Goal: Transaction & Acquisition: Download file/media

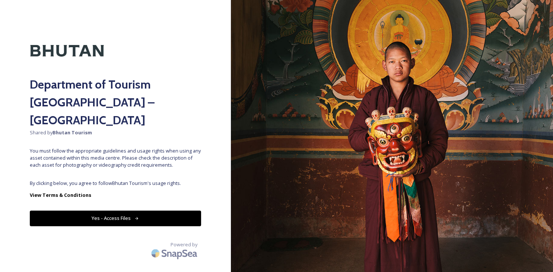
click at [133, 211] on button "Yes - Access Files" at bounding box center [115, 218] width 171 height 15
click at [114, 211] on button "Yes - Access Files" at bounding box center [115, 218] width 171 height 15
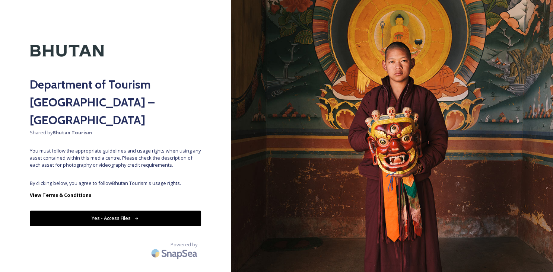
click at [114, 211] on button "Yes - Access Files" at bounding box center [115, 218] width 171 height 15
click at [117, 211] on button "Yes - Access Files" at bounding box center [115, 218] width 171 height 15
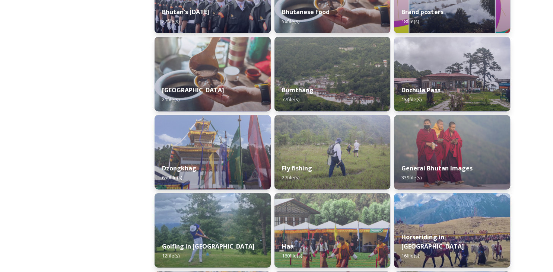
scroll to position [239, 0]
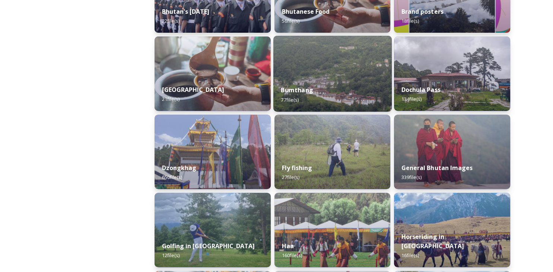
click at [345, 89] on div "Bumthang 77 file(s)" at bounding box center [332, 95] width 118 height 34
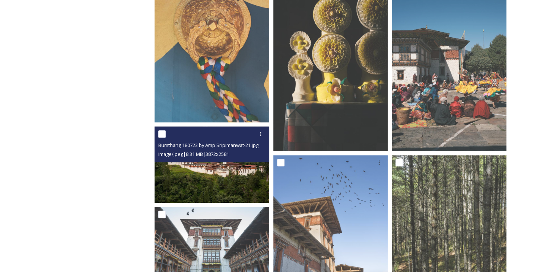
scroll to position [339, 0]
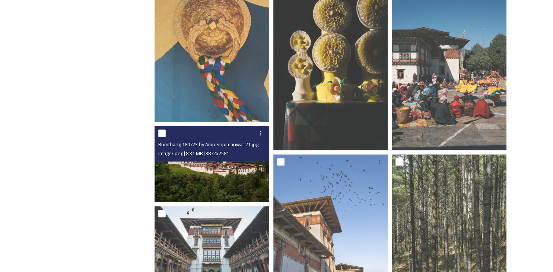
click at [210, 186] on img at bounding box center [211, 164] width 115 height 76
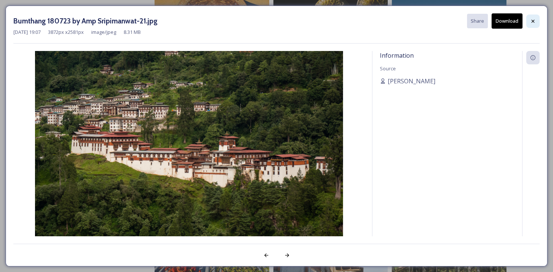
click at [532, 19] on icon at bounding box center [533, 21] width 6 height 6
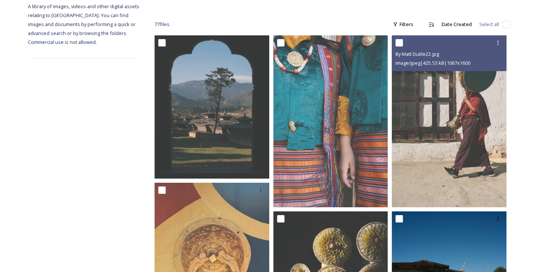
scroll to position [0, 0]
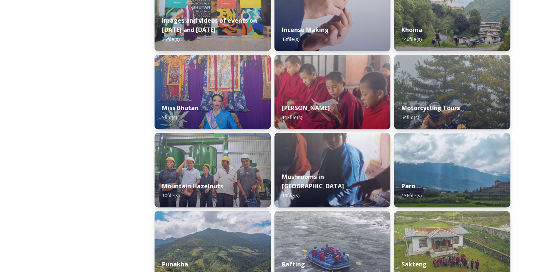
scroll to position [535, 0]
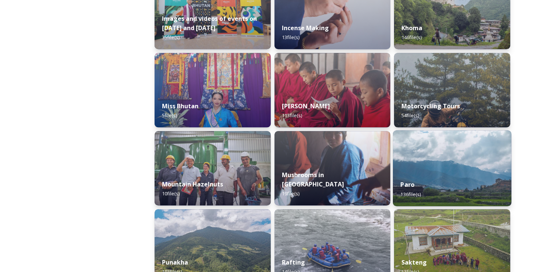
click at [445, 179] on div "Paro 136 file(s)" at bounding box center [452, 189] width 118 height 34
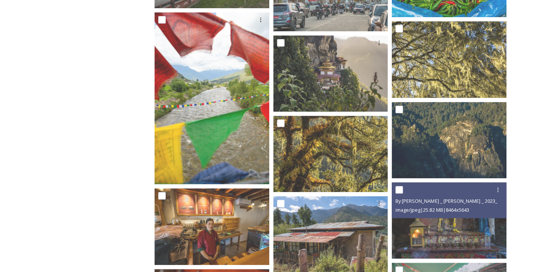
scroll to position [3499, 0]
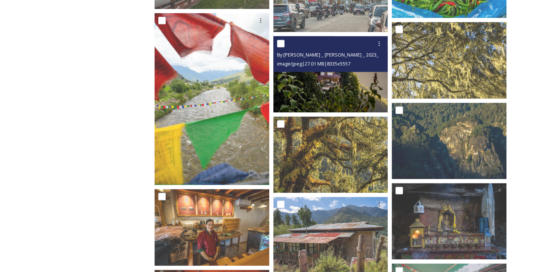
click at [341, 87] on img at bounding box center [330, 74] width 115 height 76
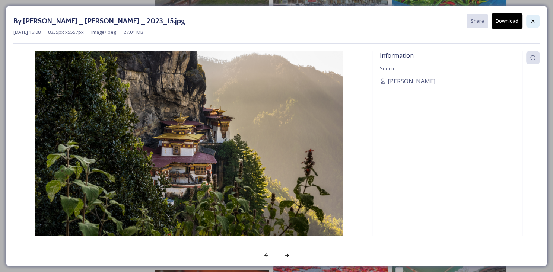
click at [534, 20] on icon at bounding box center [533, 21] width 6 height 6
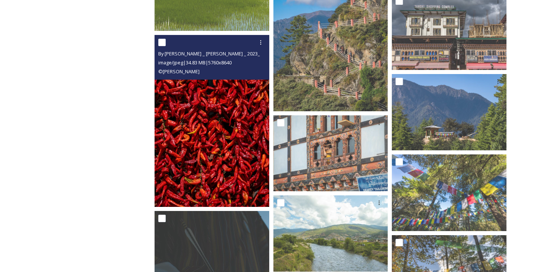
scroll to position [2622, 0]
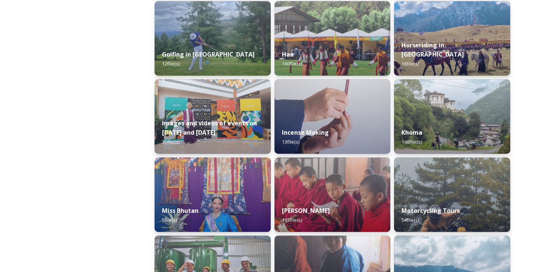
scroll to position [432, 0]
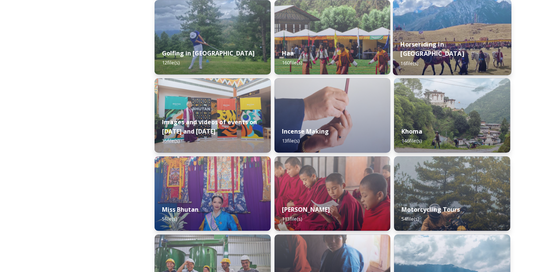
click at [436, 54] on strong "Horseriding in [GEOGRAPHIC_DATA]" at bounding box center [432, 49] width 63 height 18
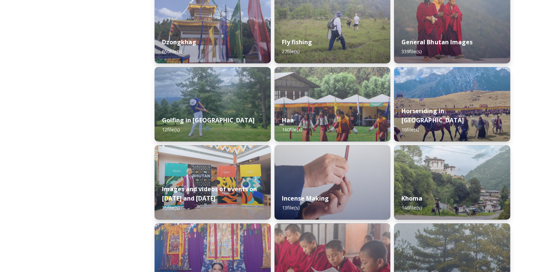
scroll to position [365, 0]
click at [173, 44] on strong "Dzongkhag" at bounding box center [178, 42] width 35 height 8
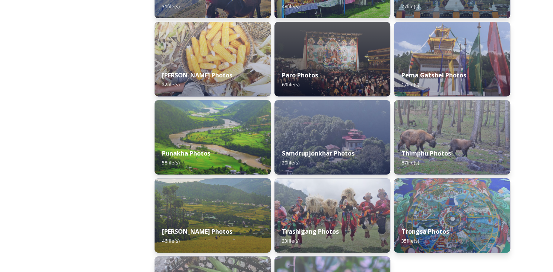
scroll to position [255, 0]
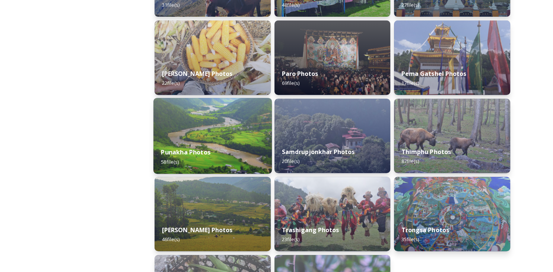
click at [196, 150] on strong "Punakha Photos" at bounding box center [186, 152] width 50 height 8
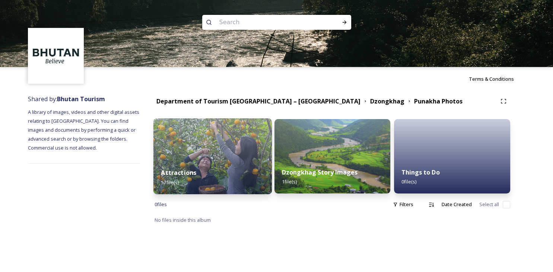
click at [185, 174] on strong "Attractions" at bounding box center [178, 173] width 35 height 8
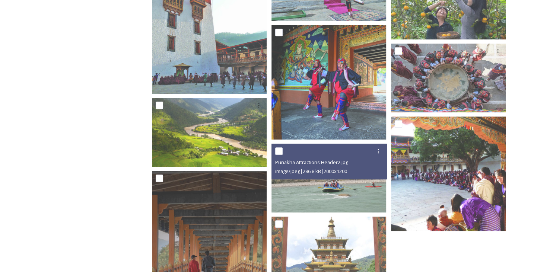
scroll to position [471, 0]
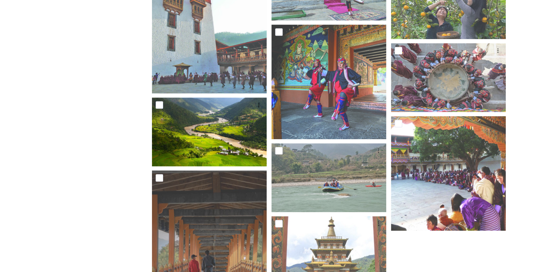
click at [215, 144] on img at bounding box center [209, 132] width 115 height 69
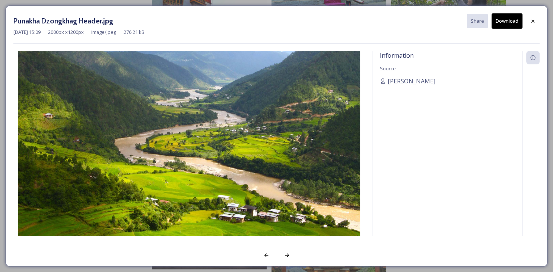
click at [506, 24] on button "Download" at bounding box center [506, 20] width 31 height 15
click at [533, 23] on icon at bounding box center [533, 21] width 6 height 6
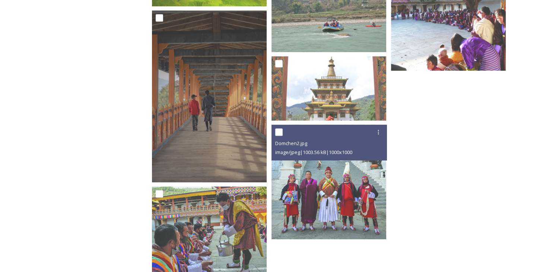
scroll to position [632, 0]
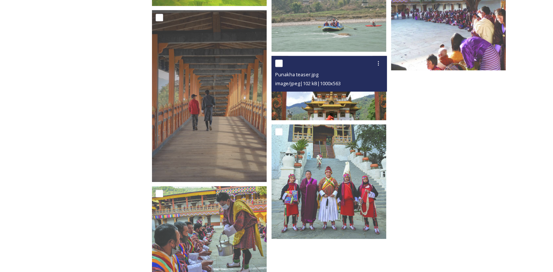
click at [348, 101] on img at bounding box center [328, 88] width 115 height 64
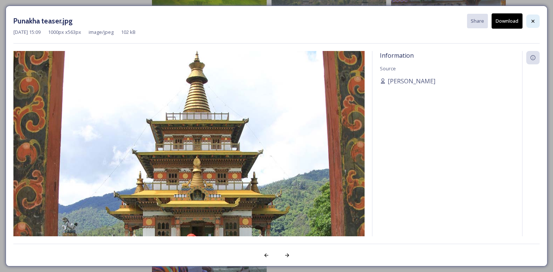
click at [531, 22] on icon at bounding box center [533, 21] width 6 height 6
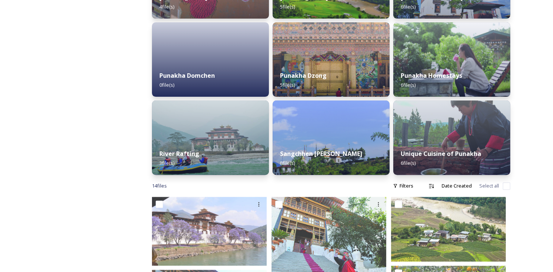
scroll to position [159, 0]
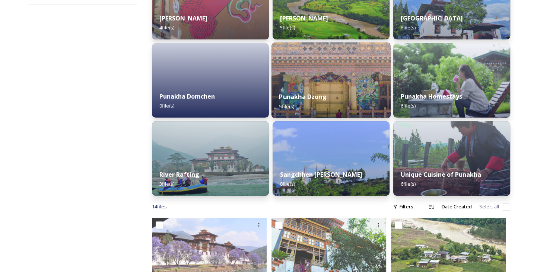
click at [336, 75] on img at bounding box center [330, 80] width 119 height 76
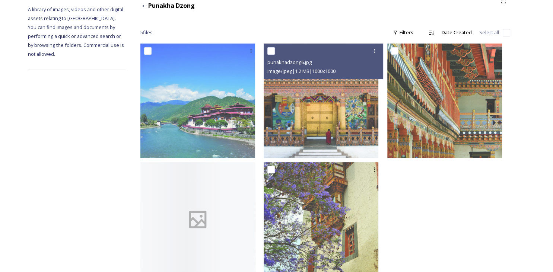
scroll to position [103, 0]
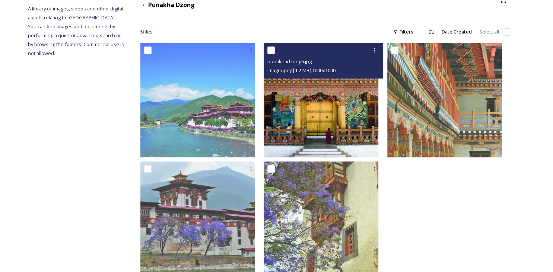
click at [325, 110] on img at bounding box center [321, 100] width 115 height 115
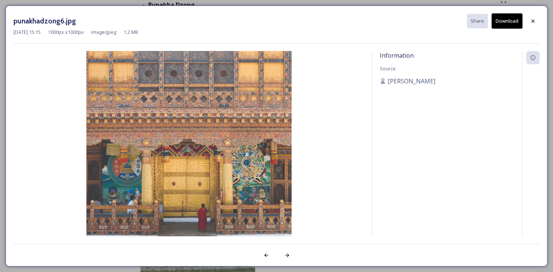
click at [232, 117] on img at bounding box center [188, 153] width 351 height 205
click at [504, 24] on button "Download" at bounding box center [506, 20] width 31 height 15
click at [456, 179] on div "Information Source Scarlette DG" at bounding box center [447, 153] width 150 height 205
click at [534, 19] on icon at bounding box center [533, 21] width 6 height 6
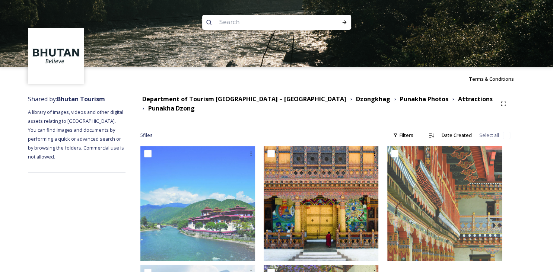
scroll to position [37, 0]
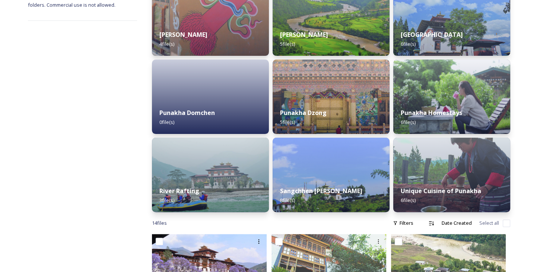
scroll to position [61, 0]
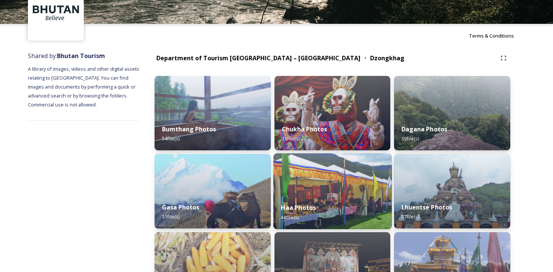
scroll to position [43, 0]
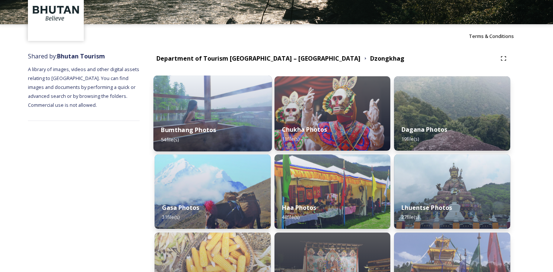
click at [205, 127] on strong "Bumthang Photos" at bounding box center [188, 130] width 55 height 8
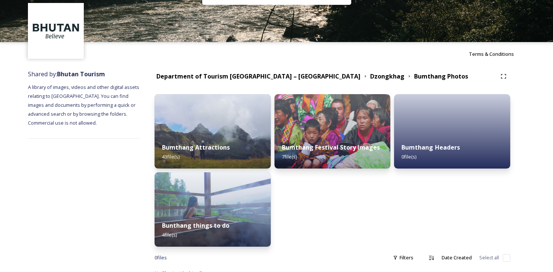
scroll to position [34, 0]
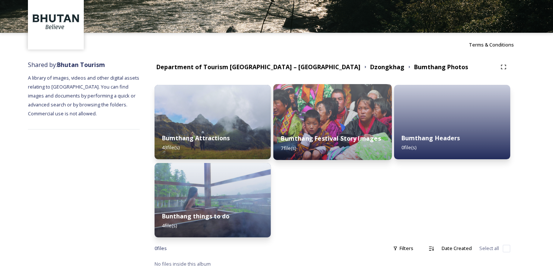
click at [356, 138] on strong "Bumthang Festival Story Images" at bounding box center [331, 138] width 100 height 8
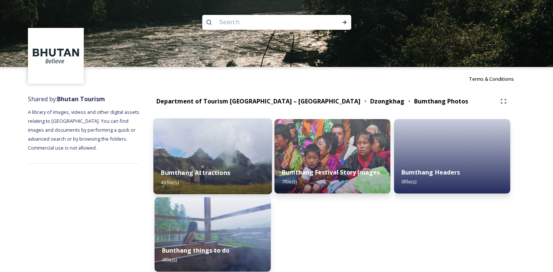
click at [210, 172] on strong "Bumthang Attractions" at bounding box center [195, 173] width 69 height 8
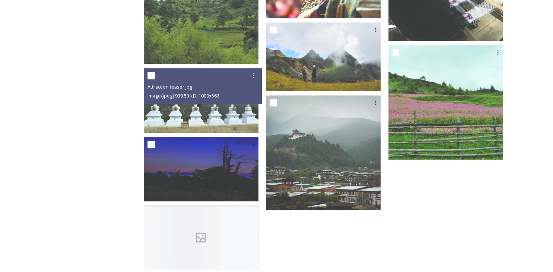
scroll to position [871, 0]
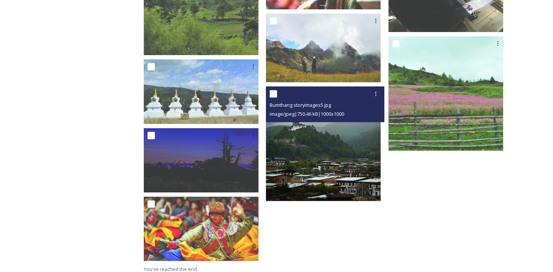
click at [331, 131] on img at bounding box center [323, 143] width 115 height 115
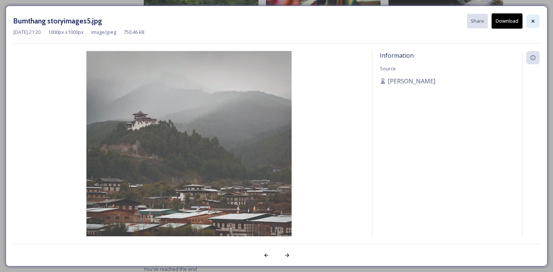
click at [529, 19] on div at bounding box center [532, 21] width 13 height 13
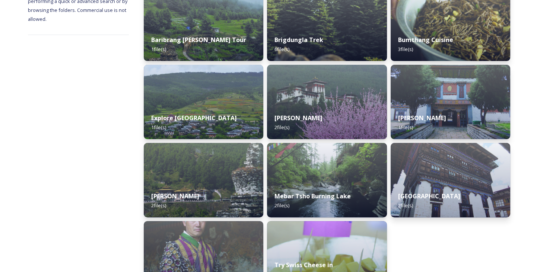
scroll to position [137, 0]
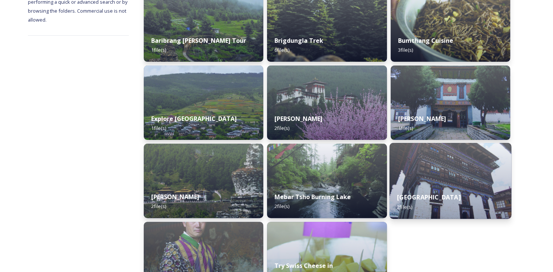
click at [418, 193] on strong "Ogyen Chholing Museum" at bounding box center [428, 197] width 63 height 8
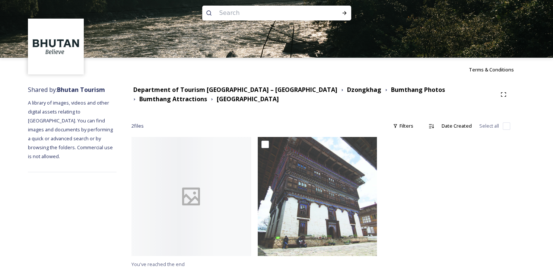
scroll to position [6, 0]
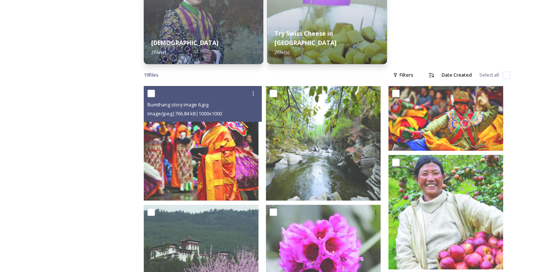
scroll to position [372, 0]
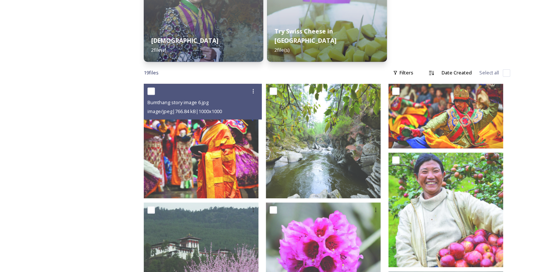
click at [207, 159] on img at bounding box center [201, 141] width 115 height 115
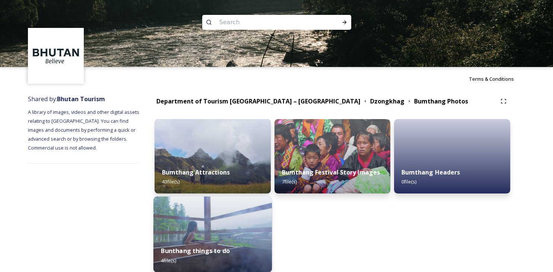
click at [191, 251] on strong "Bunthang things to do" at bounding box center [195, 251] width 69 height 8
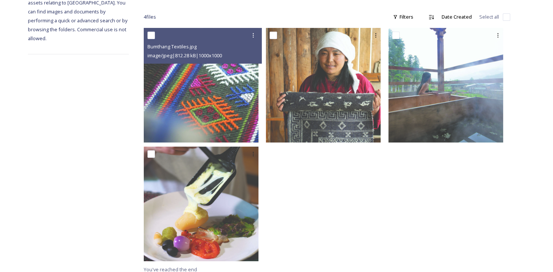
scroll to position [119, 0]
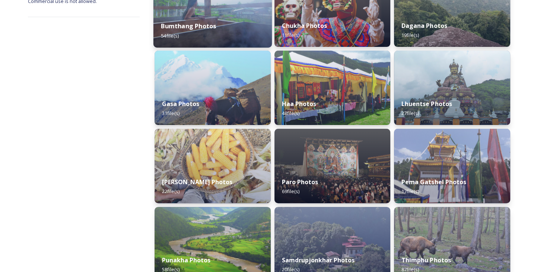
scroll to position [147, 0]
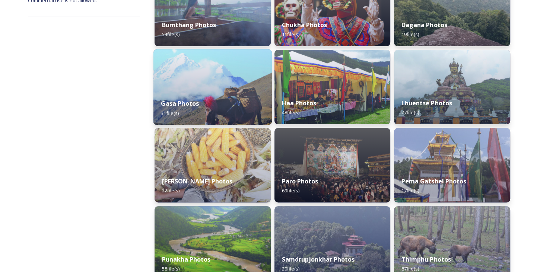
click at [185, 105] on strong "Gasa Photos" at bounding box center [180, 103] width 38 height 8
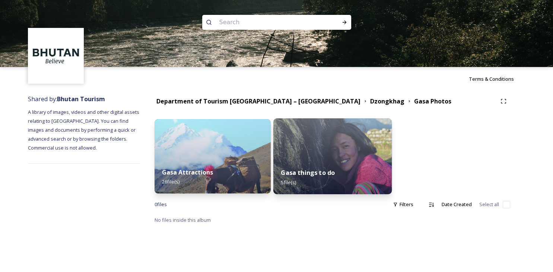
click at [288, 170] on strong "Gasa things to do" at bounding box center [308, 173] width 54 height 8
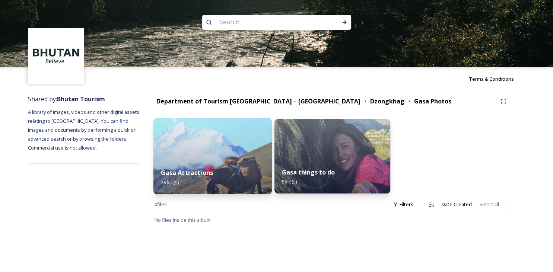
click at [232, 166] on div "Gasa Attractions 26 file(s)" at bounding box center [212, 177] width 118 height 34
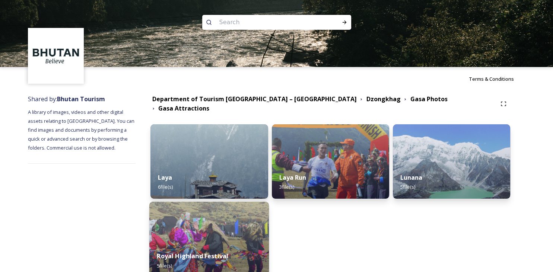
scroll to position [44, 0]
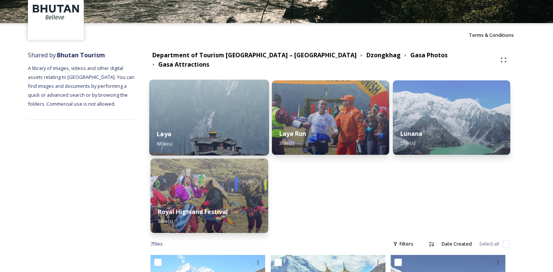
click at [218, 134] on div "Laya 6 file(s)" at bounding box center [209, 139] width 120 height 34
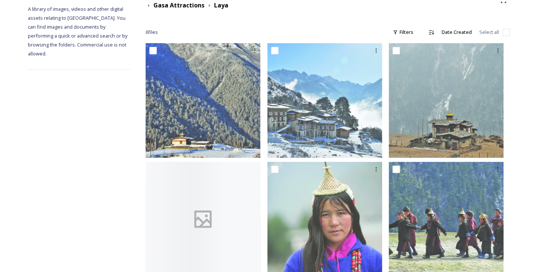
scroll to position [119, 0]
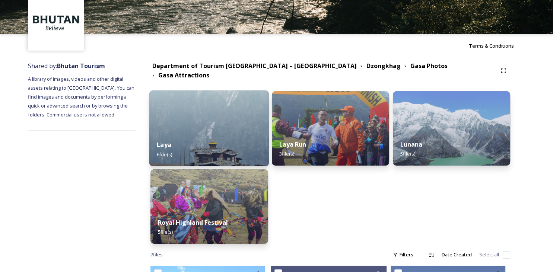
scroll to position [33, 0]
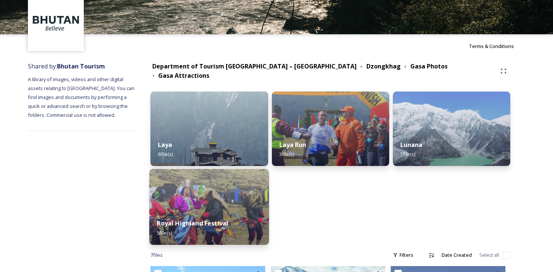
click at [202, 219] on strong "Royal Highland Festival" at bounding box center [192, 223] width 71 height 8
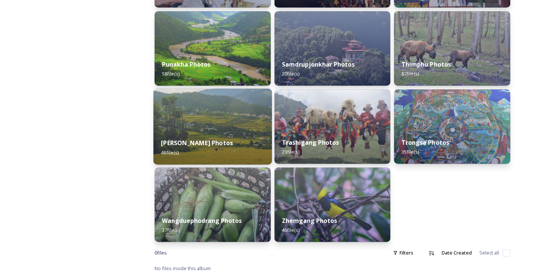
scroll to position [342, 0]
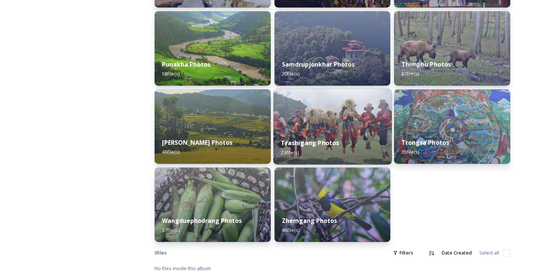
click at [306, 143] on strong "Trashigang Photos" at bounding box center [310, 143] width 58 height 8
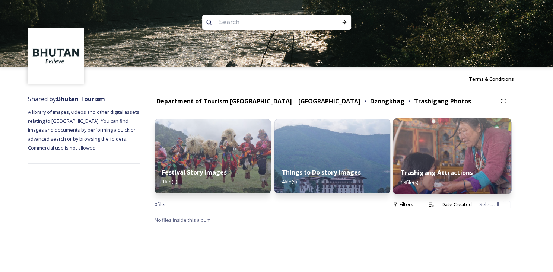
click at [421, 175] on strong "Trashigang Attractions" at bounding box center [437, 173] width 72 height 8
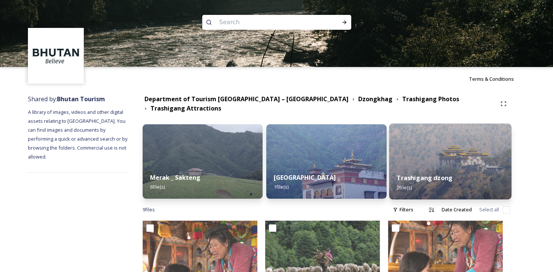
click at [455, 159] on img at bounding box center [450, 162] width 122 height 76
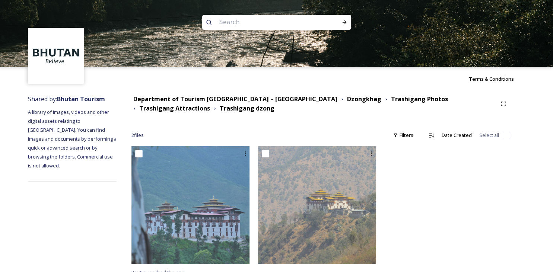
scroll to position [8, 0]
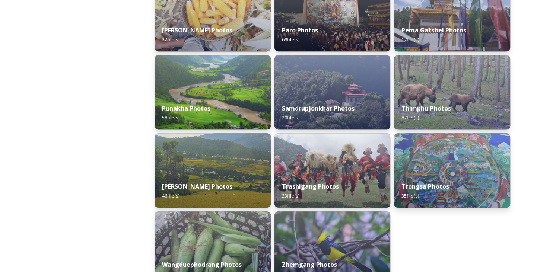
scroll to position [347, 0]
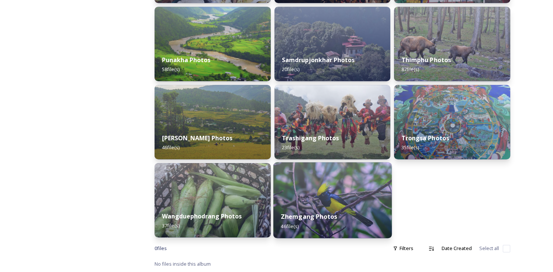
click at [299, 220] on strong "Zhemgang Photos" at bounding box center [309, 217] width 56 height 8
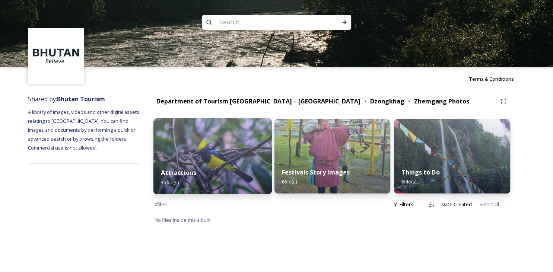
click at [181, 173] on strong "Attractions" at bounding box center [178, 173] width 35 height 8
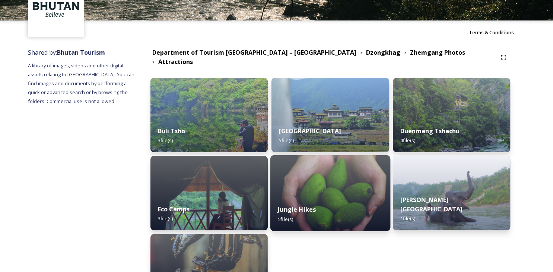
scroll to position [44, 0]
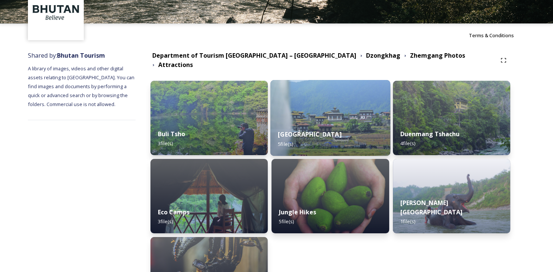
click at [321, 122] on div "Buli Village 5 file(s)" at bounding box center [330, 139] width 120 height 34
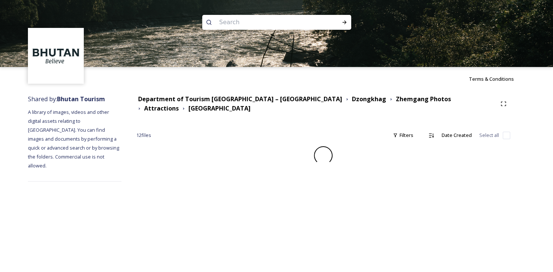
click at [321, 122] on div "Department of Tourism Bhutan – Brand Centre Dzongkhag Zhemgang Photos Attractio…" at bounding box center [323, 138] width 404 height 95
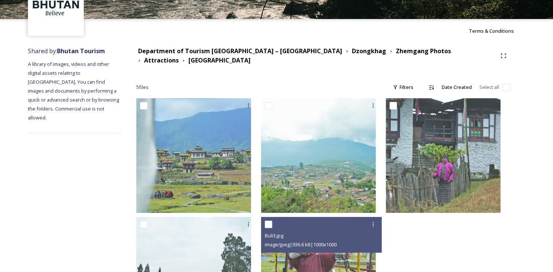
scroll to position [47, 0]
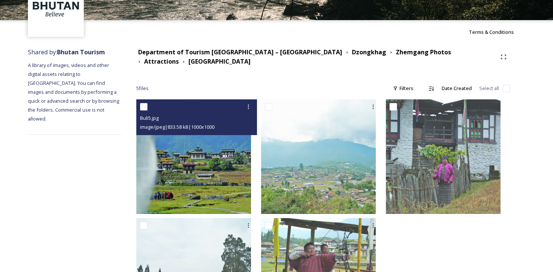
click at [224, 158] on img at bounding box center [193, 156] width 115 height 115
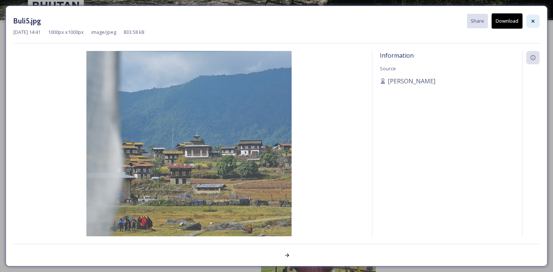
click at [531, 21] on icon at bounding box center [533, 21] width 6 height 6
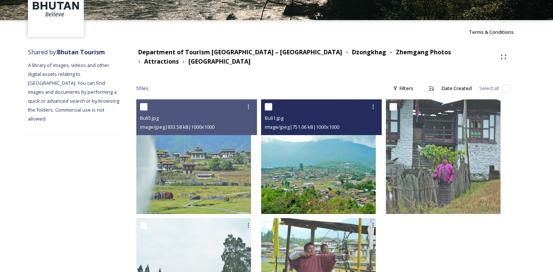
scroll to position [119, 0]
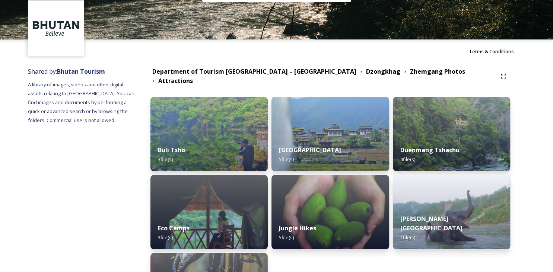
scroll to position [29, 0]
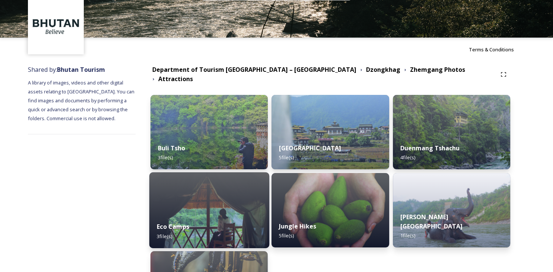
click at [189, 223] on strong "Eco Camps" at bounding box center [173, 227] width 32 height 8
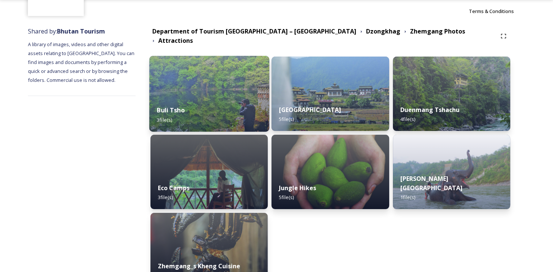
scroll to position [68, 0]
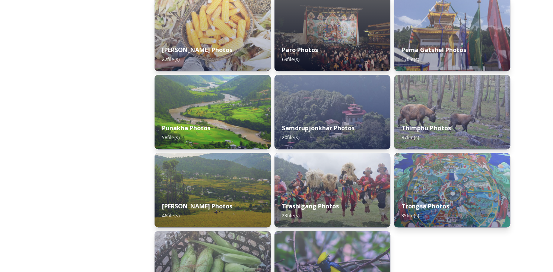
scroll to position [347, 0]
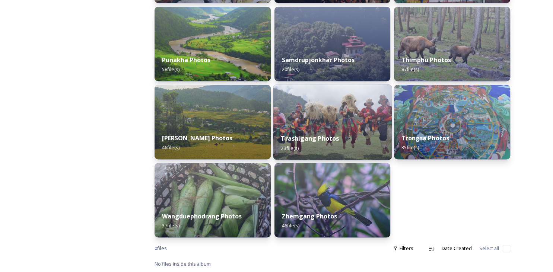
click at [296, 140] on strong "Trashigang Photos" at bounding box center [310, 138] width 58 height 8
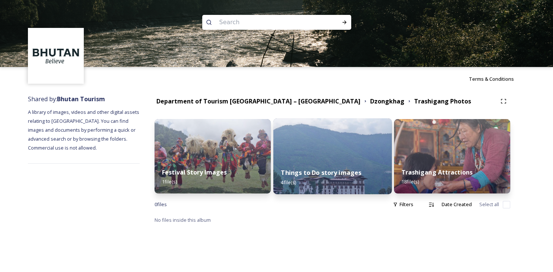
click at [337, 175] on strong "Things to Do story images" at bounding box center [321, 173] width 80 height 8
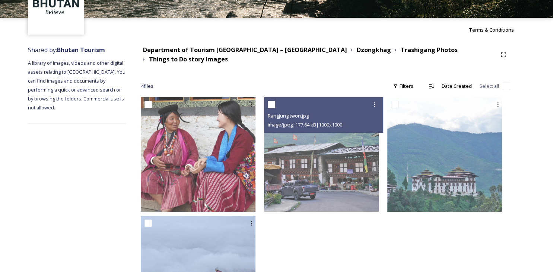
scroll to position [119, 0]
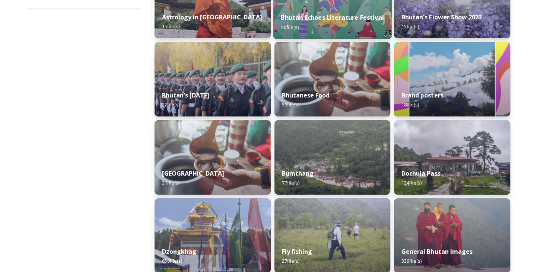
scroll to position [156, 0]
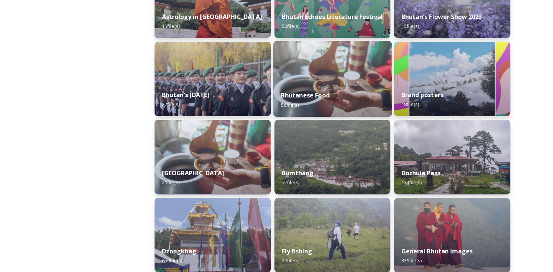
click at [294, 94] on strong "Bhutanese Food" at bounding box center [305, 95] width 49 height 8
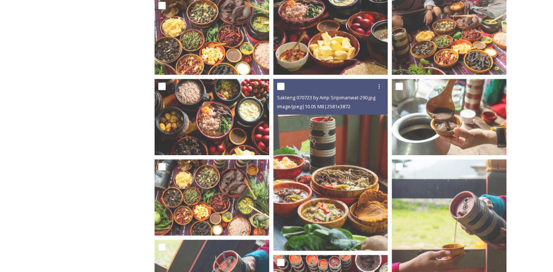
scroll to position [305, 0]
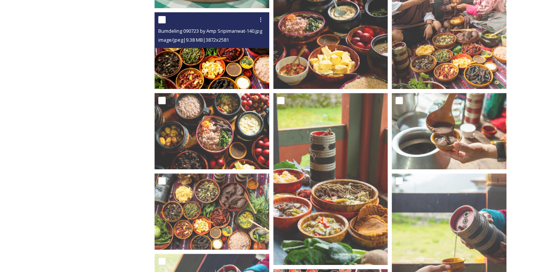
click at [219, 67] on img at bounding box center [211, 50] width 115 height 76
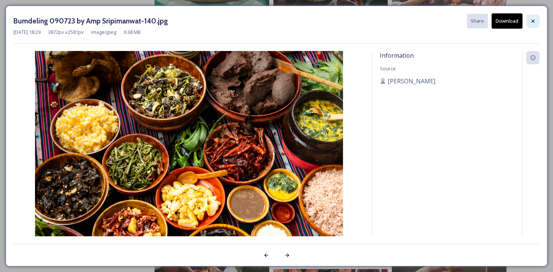
click at [533, 19] on icon at bounding box center [533, 21] width 6 height 6
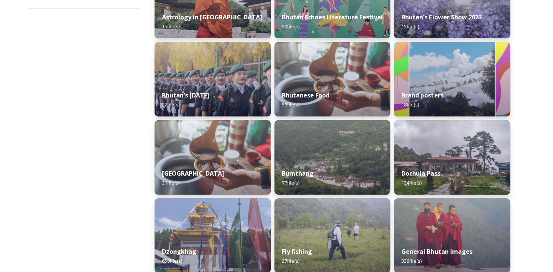
scroll to position [156, 0]
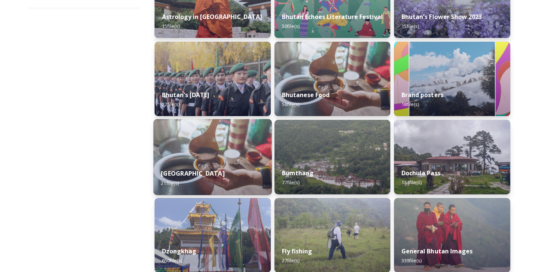
click at [226, 167] on div "Bumdeling Wildlife Sanctuary 21 file(s)" at bounding box center [212, 178] width 118 height 34
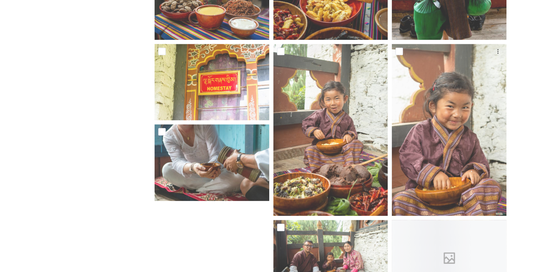
scroll to position [731, 0]
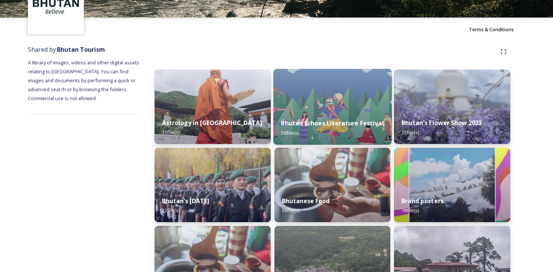
scroll to position [55, 0]
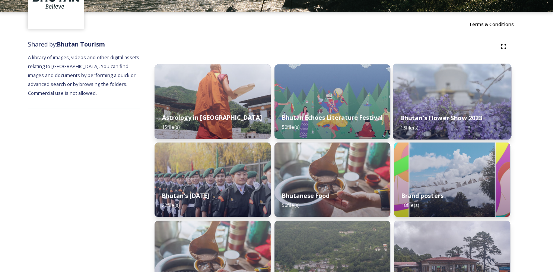
click at [426, 115] on strong "Bhutan's Flower Show 2023" at bounding box center [442, 118] width 82 height 8
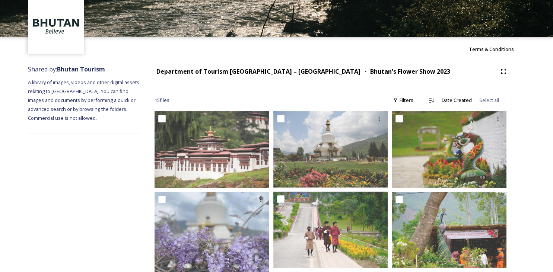
scroll to position [0, 0]
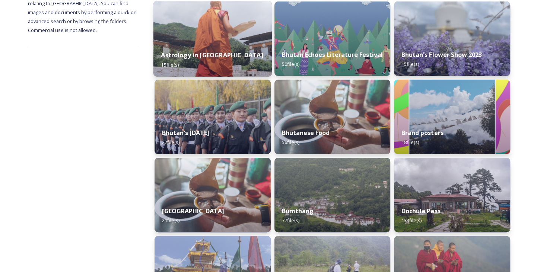
scroll to position [118, 0]
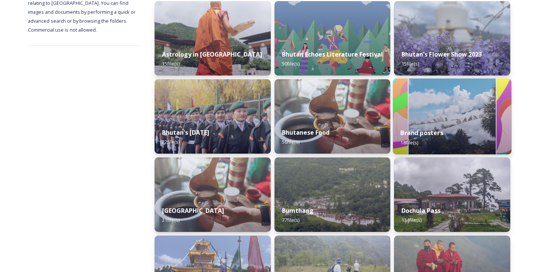
click at [415, 134] on strong "Brand posters" at bounding box center [422, 133] width 42 height 8
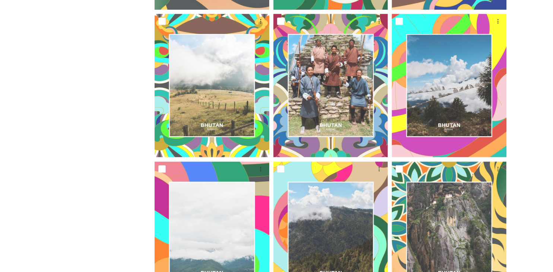
scroll to position [766, 0]
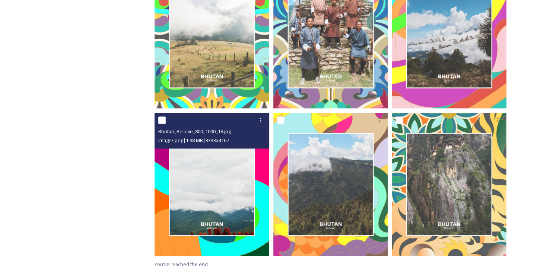
click at [237, 183] on img at bounding box center [211, 184] width 115 height 143
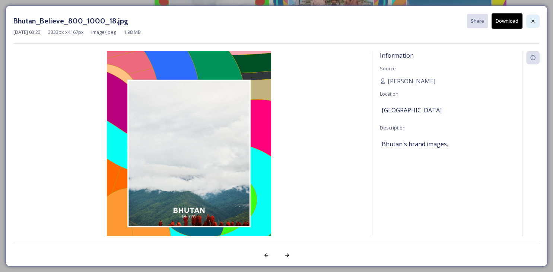
click at [532, 22] on icon at bounding box center [533, 21] width 6 height 6
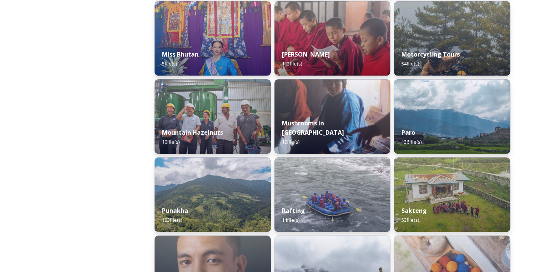
scroll to position [595, 0]
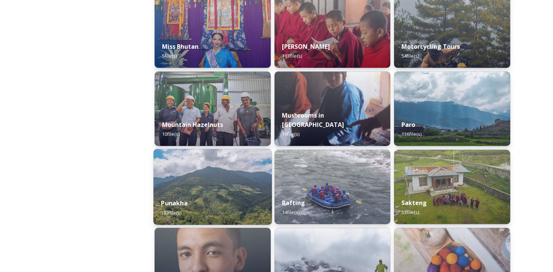
click at [173, 204] on strong "Punakha" at bounding box center [174, 203] width 26 height 8
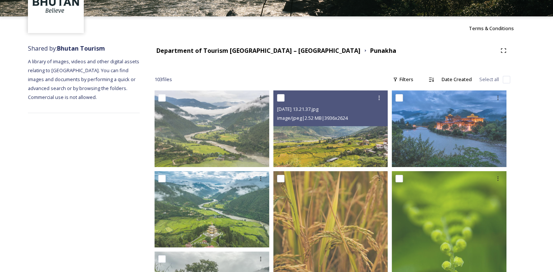
scroll to position [52, 0]
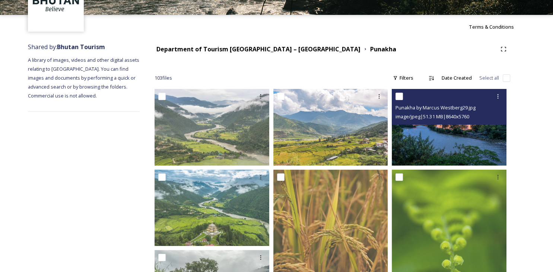
click at [450, 144] on img at bounding box center [449, 127] width 115 height 76
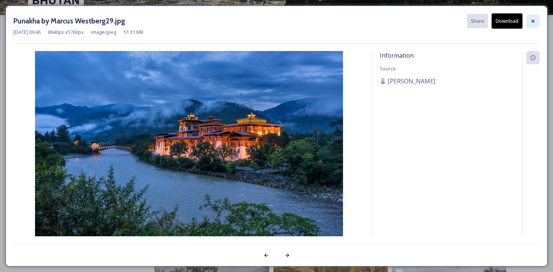
click at [534, 20] on icon at bounding box center [533, 21] width 6 height 6
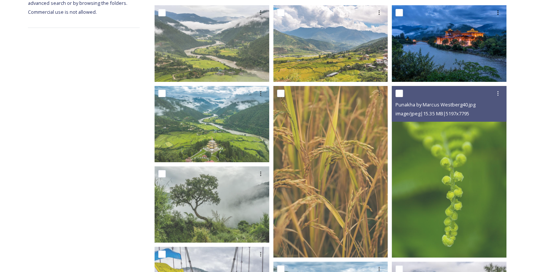
scroll to position [137, 0]
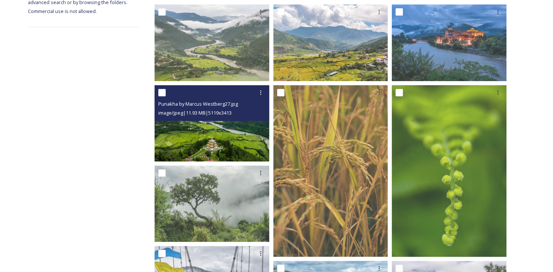
click at [238, 145] on img at bounding box center [211, 123] width 115 height 76
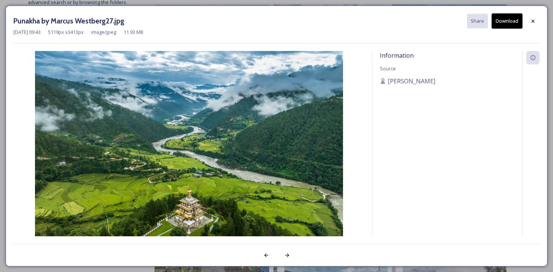
click at [501, 19] on button "Download" at bounding box center [506, 20] width 31 height 15
click at [474, 188] on div "Information Source Carissa Nimah" at bounding box center [447, 153] width 150 height 205
click at [507, 22] on button "Download" at bounding box center [506, 20] width 31 height 15
click at [535, 21] on icon at bounding box center [533, 21] width 6 height 6
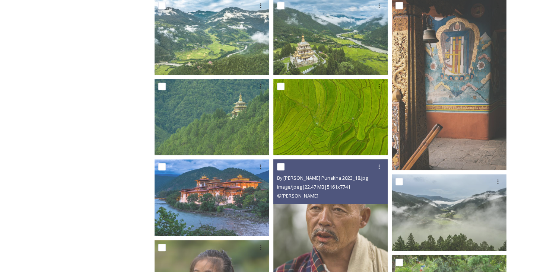
scroll to position [642, 0]
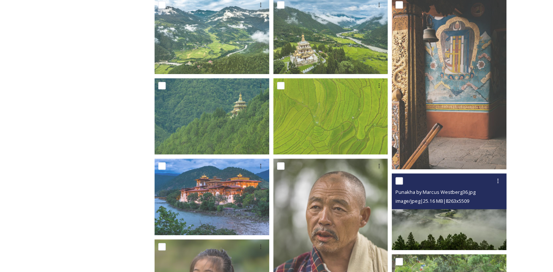
click at [443, 213] on img at bounding box center [449, 211] width 115 height 76
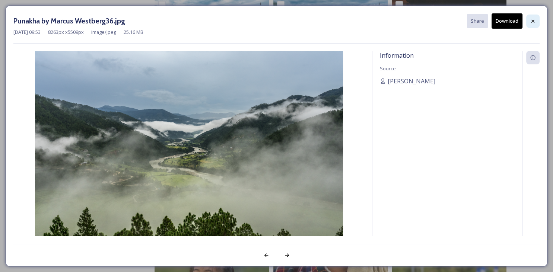
click at [531, 22] on icon at bounding box center [533, 21] width 6 height 6
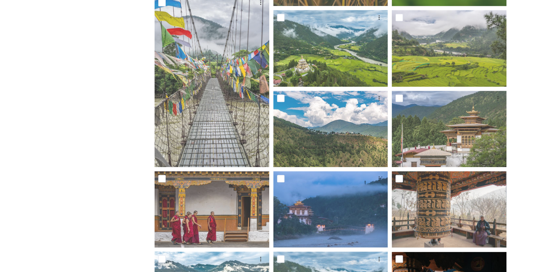
scroll to position [380, 0]
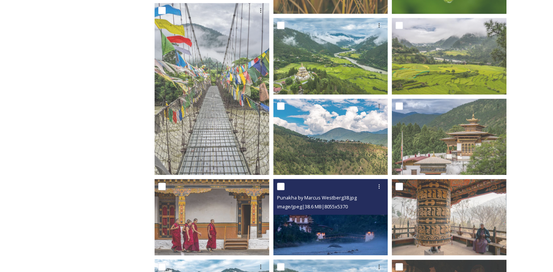
click at [344, 221] on img at bounding box center [330, 217] width 115 height 76
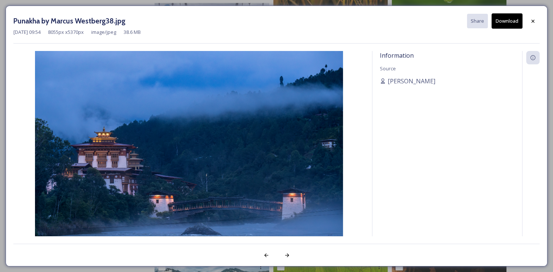
click at [508, 24] on button "Download" at bounding box center [506, 20] width 31 height 15
click at [530, 22] on icon at bounding box center [533, 21] width 6 height 6
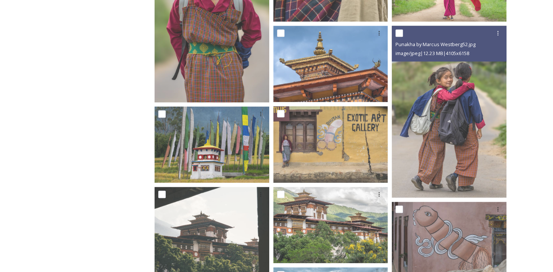
scroll to position [953, 0]
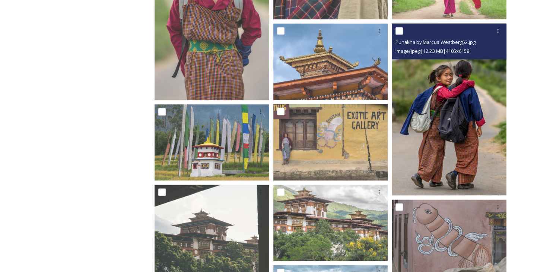
click at [428, 120] on img at bounding box center [449, 109] width 115 height 172
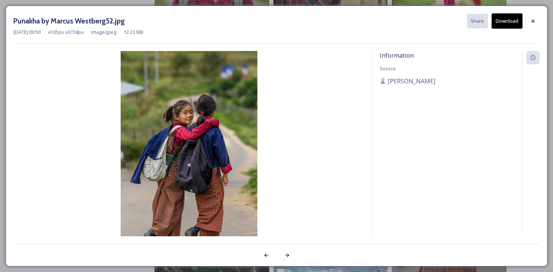
click at [504, 23] on button "Download" at bounding box center [506, 20] width 31 height 15
click at [532, 23] on icon at bounding box center [533, 21] width 6 height 6
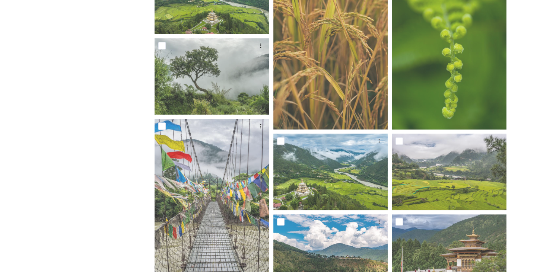
scroll to position [0, 0]
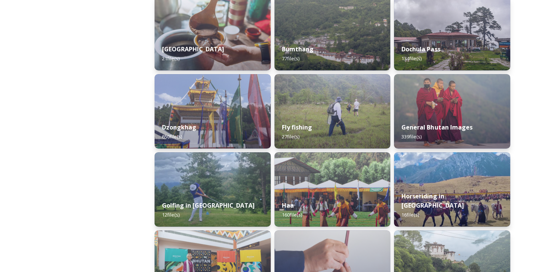
scroll to position [287, 0]
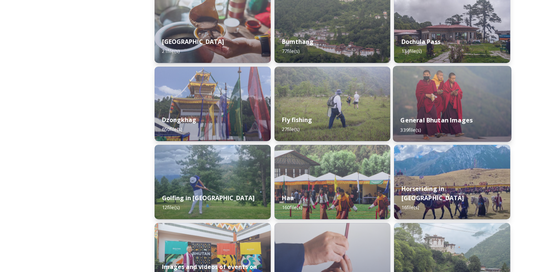
click at [434, 122] on strong "General Bhutan Images" at bounding box center [437, 120] width 72 height 8
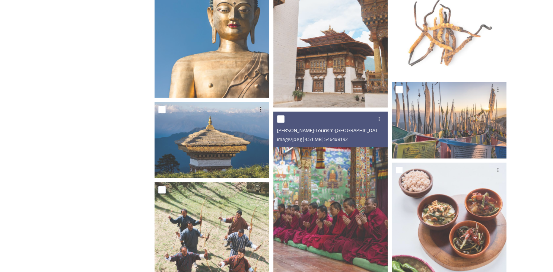
scroll to position [2346, 0]
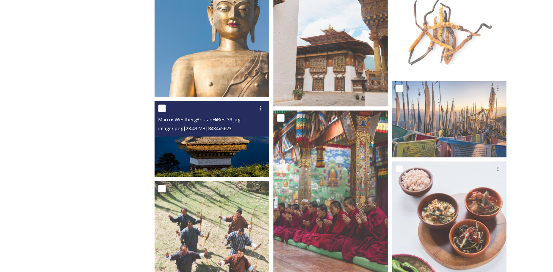
click at [229, 154] on img at bounding box center [211, 139] width 115 height 76
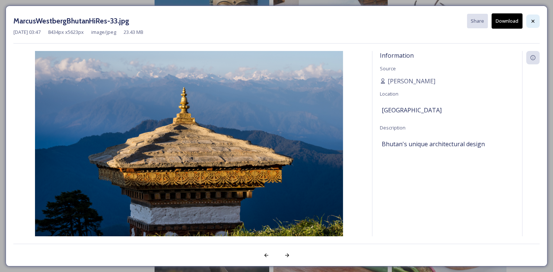
click at [532, 20] on icon at bounding box center [532, 20] width 3 height 3
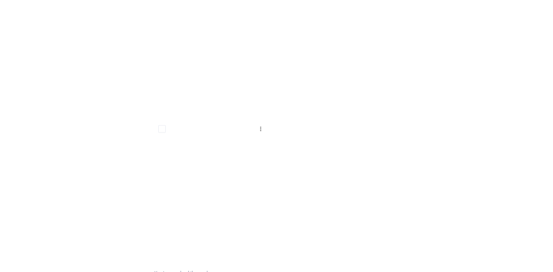
scroll to position [14735, 0]
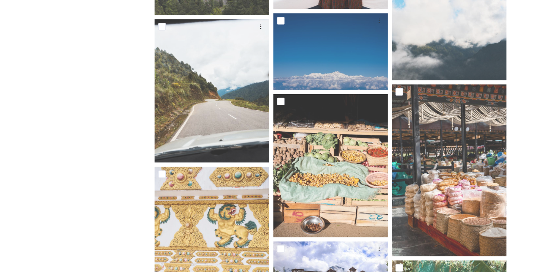
scroll to position [7323, 0]
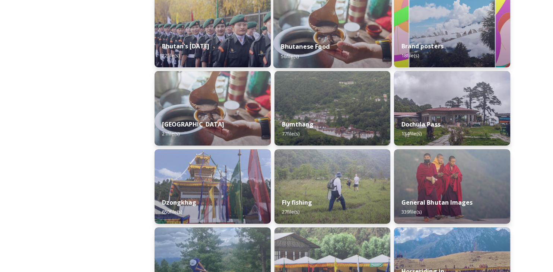
scroll to position [205, 0]
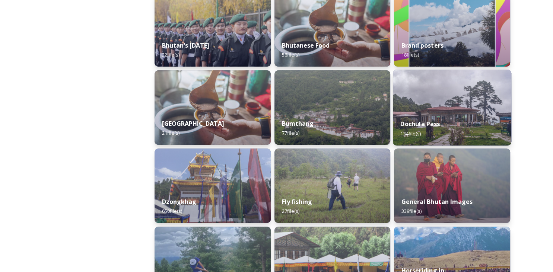
click at [414, 125] on strong "Dochula Pass" at bounding box center [420, 124] width 39 height 8
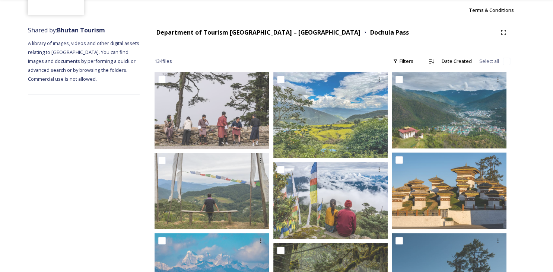
scroll to position [71, 0]
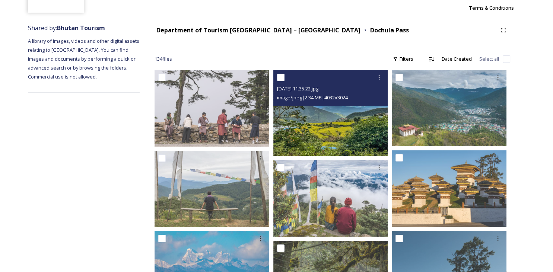
click at [329, 127] on img at bounding box center [330, 113] width 115 height 86
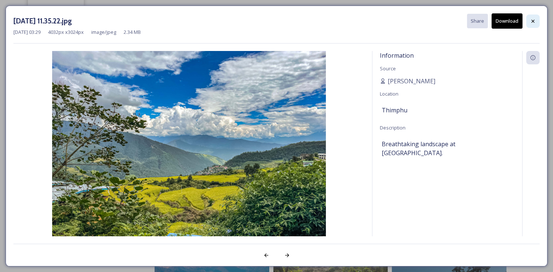
click at [534, 22] on icon at bounding box center [532, 20] width 3 height 3
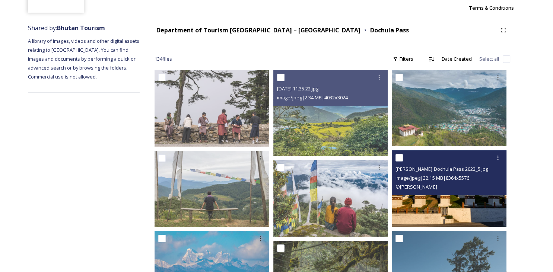
click at [440, 214] on img at bounding box center [449, 188] width 115 height 76
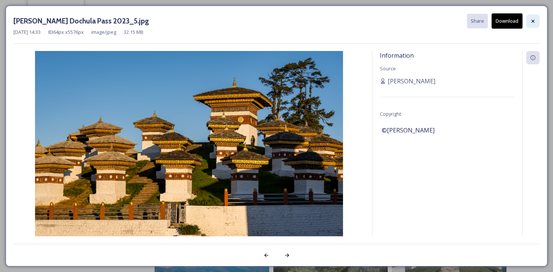
click at [529, 20] on div at bounding box center [532, 21] width 13 height 13
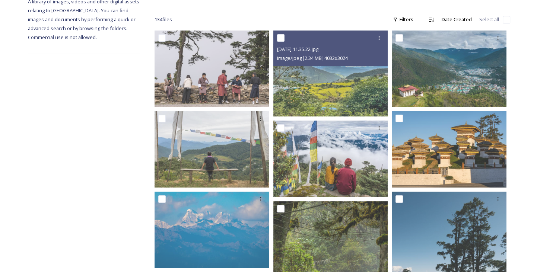
scroll to position [0, 0]
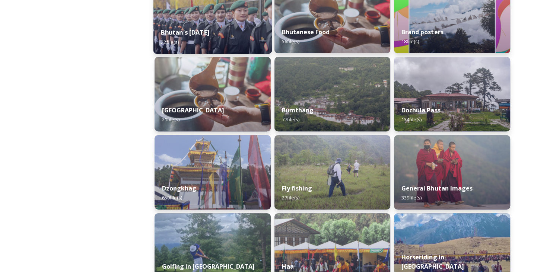
scroll to position [230, 0]
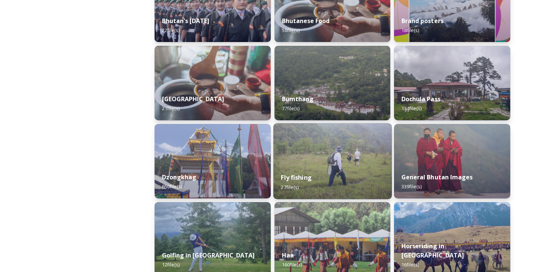
click at [300, 175] on strong "Fly fishing" at bounding box center [296, 177] width 31 height 8
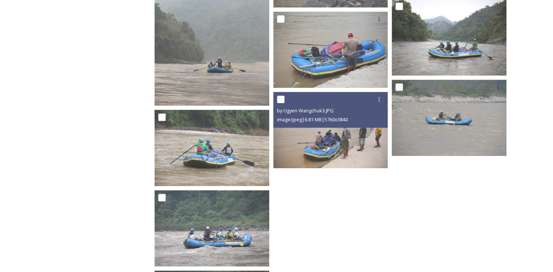
scroll to position [797, 0]
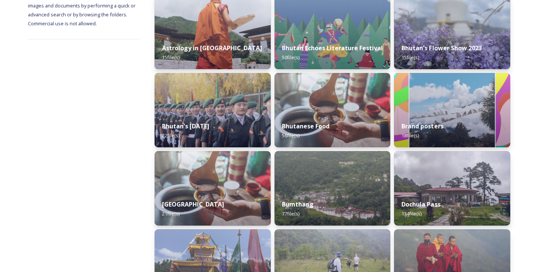
scroll to position [132, 0]
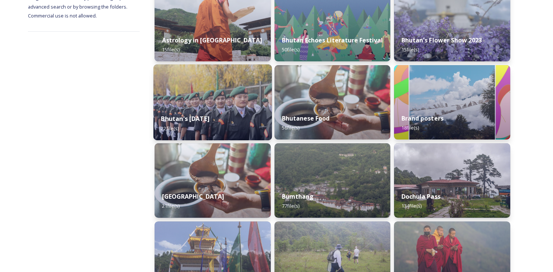
click at [198, 118] on strong "Bhutan's [DATE]" at bounding box center [185, 119] width 48 height 8
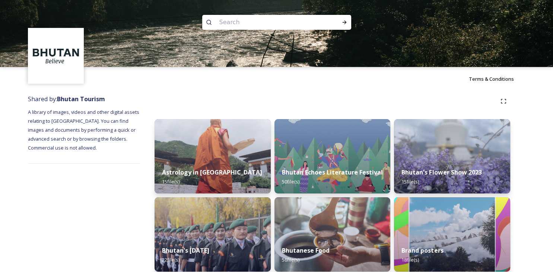
click at [239, 178] on div "Astrology in Bhutan 15 file(s)" at bounding box center [212, 176] width 116 height 33
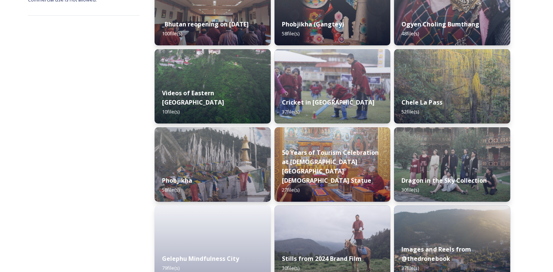
scroll to position [149, 0]
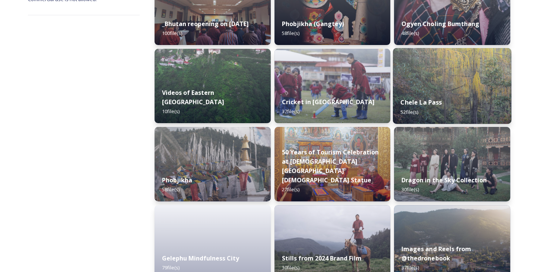
click at [413, 99] on strong "Chele La Pass" at bounding box center [421, 102] width 41 height 8
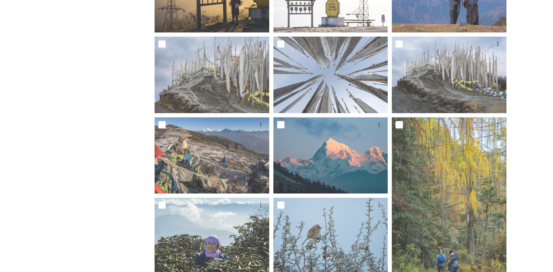
scroll to position [428, 0]
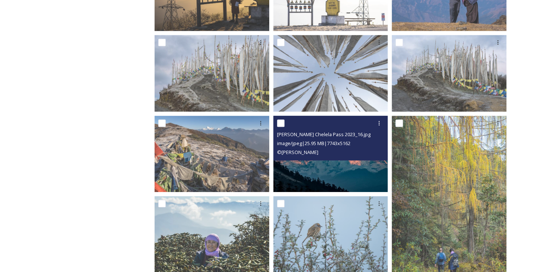
click at [350, 170] on img at bounding box center [330, 154] width 115 height 76
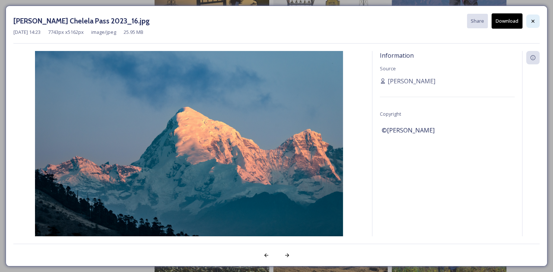
click at [531, 21] on icon at bounding box center [533, 21] width 6 height 6
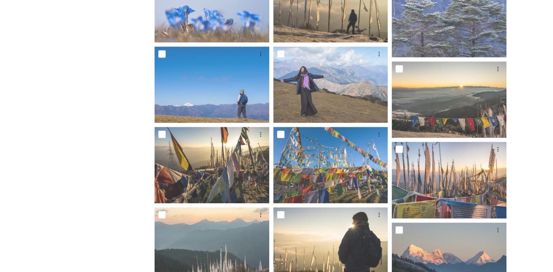
scroll to position [746, 0]
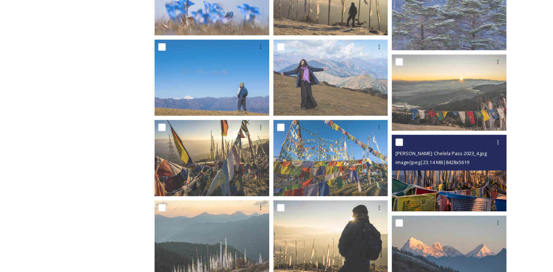
click at [449, 185] on img at bounding box center [449, 173] width 115 height 76
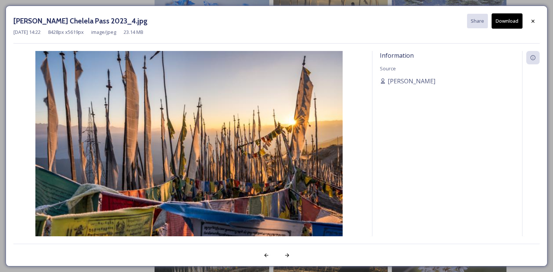
click at [280, 155] on img at bounding box center [188, 153] width 351 height 205
drag, startPoint x: 280, startPoint y: 155, endPoint x: 382, endPoint y: 117, distance: 109.1
click at [382, 117] on div "Information Source Carissa Nimah" at bounding box center [276, 143] width 526 height 185
click at [531, 20] on icon at bounding box center [533, 21] width 6 height 6
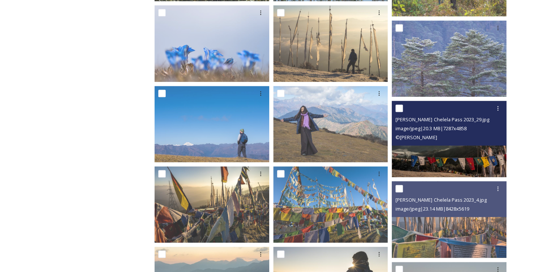
scroll to position [686, 0]
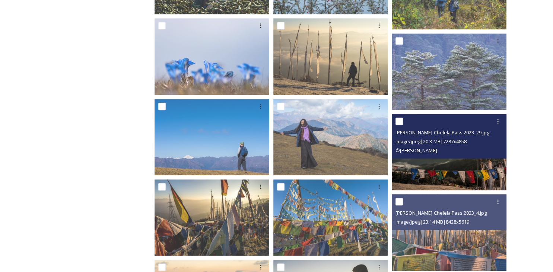
click at [436, 171] on img at bounding box center [449, 152] width 115 height 76
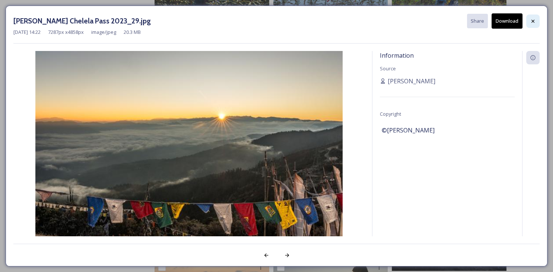
click at [535, 19] on icon at bounding box center [533, 21] width 6 height 6
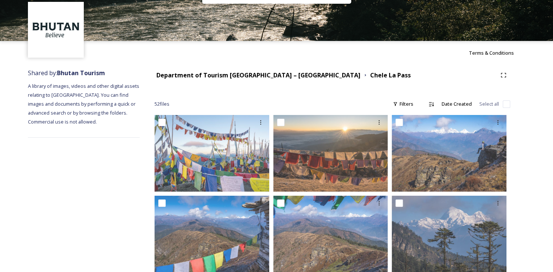
scroll to position [60, 0]
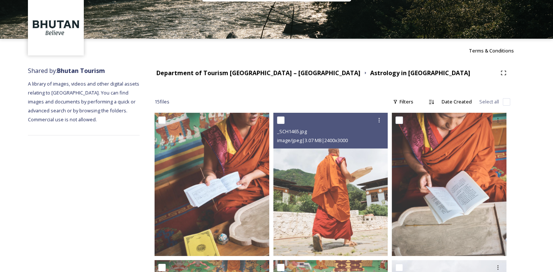
scroll to position [29, 0]
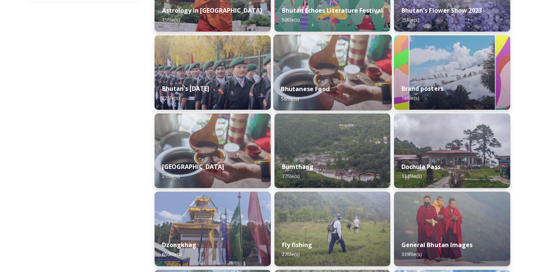
scroll to position [168, 0]
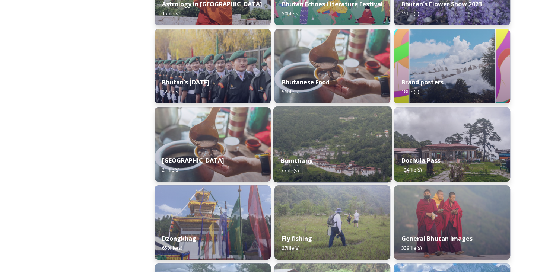
drag, startPoint x: 237, startPoint y: 158, endPoint x: 295, endPoint y: 162, distance: 57.8
click at [295, 162] on strong "Bumthang" at bounding box center [297, 161] width 32 height 8
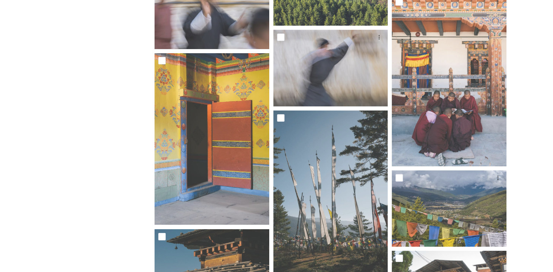
scroll to position [2500, 0]
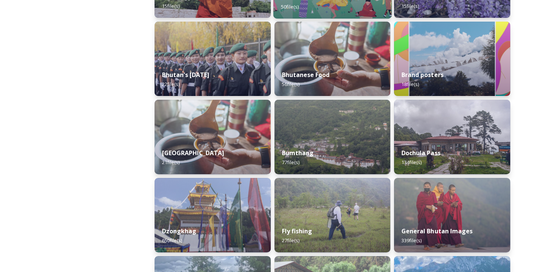
scroll to position [176, 0]
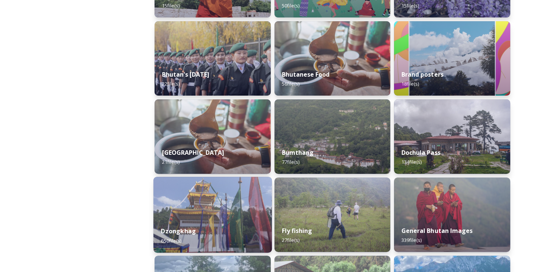
click at [182, 231] on strong "Dzongkhag" at bounding box center [178, 231] width 35 height 8
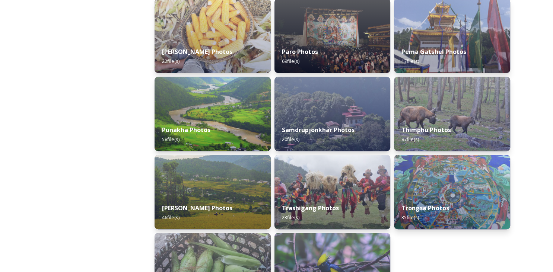
scroll to position [277, 0]
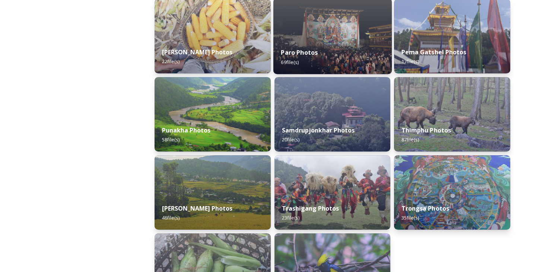
click at [298, 52] on strong "Paro Photos" at bounding box center [299, 52] width 37 height 8
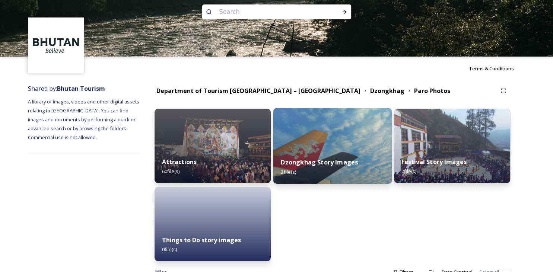
scroll to position [34, 0]
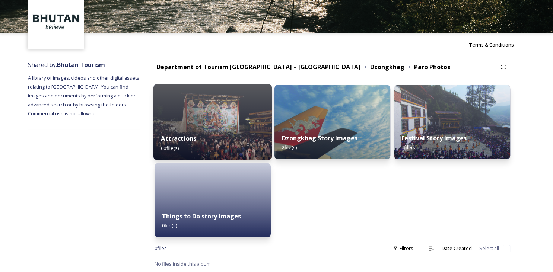
click at [174, 137] on strong "Attractions" at bounding box center [178, 138] width 35 height 8
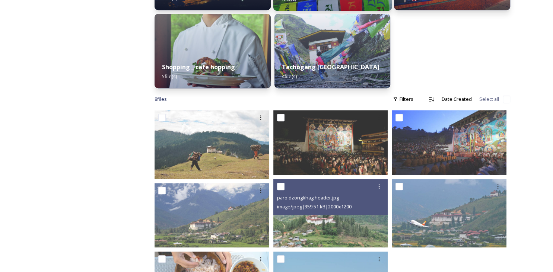
scroll to position [401, 0]
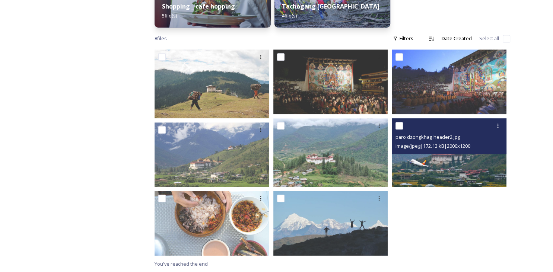
click at [450, 162] on img at bounding box center [449, 152] width 115 height 69
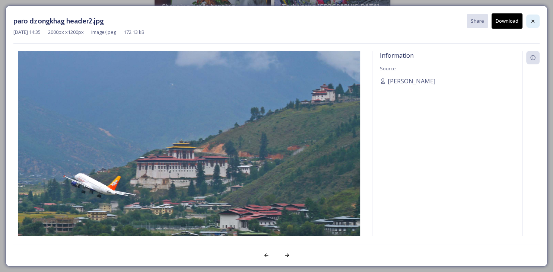
click at [534, 22] on icon at bounding box center [532, 20] width 3 height 3
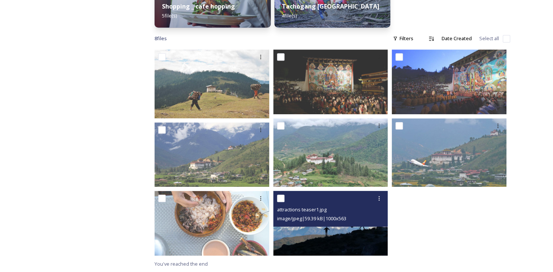
click at [324, 235] on img at bounding box center [330, 223] width 115 height 64
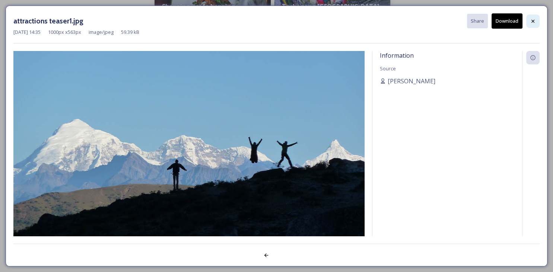
click at [531, 23] on icon at bounding box center [533, 21] width 6 height 6
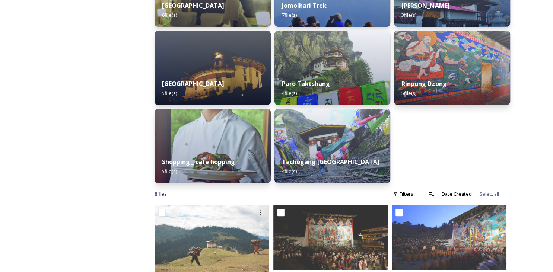
scroll to position [244, 0]
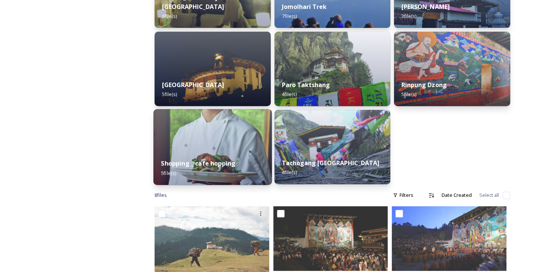
click at [202, 165] on strong "Shopping _ cafe hopping" at bounding box center [198, 163] width 74 height 8
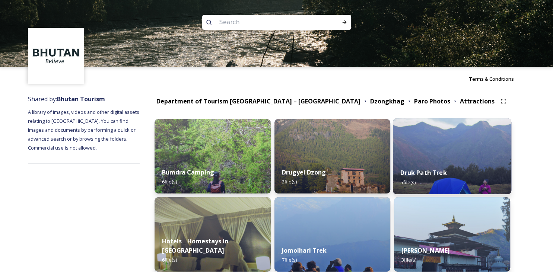
click at [413, 174] on strong "Druk Path Trek" at bounding box center [424, 173] width 46 height 8
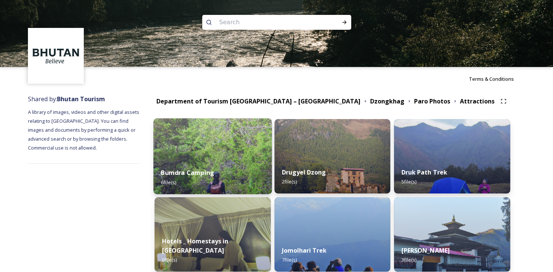
click at [200, 176] on strong "Bumdra Camping" at bounding box center [187, 173] width 53 height 8
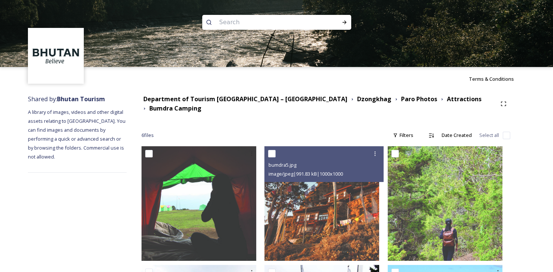
scroll to position [119, 0]
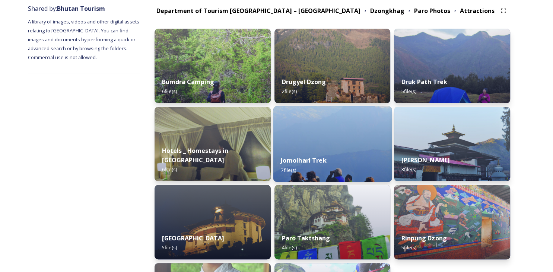
scroll to position [92, 0]
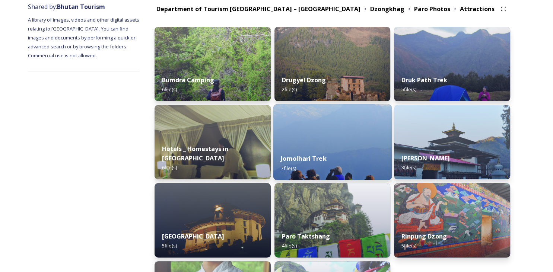
click at [303, 157] on strong "Jomolhari Trek" at bounding box center [303, 158] width 45 height 8
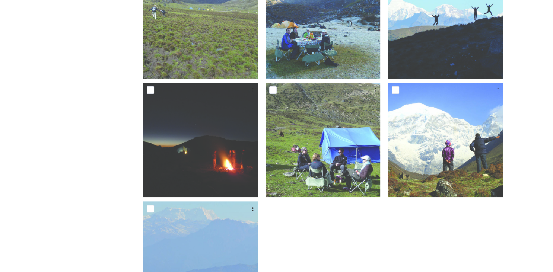
scroll to position [182, 0]
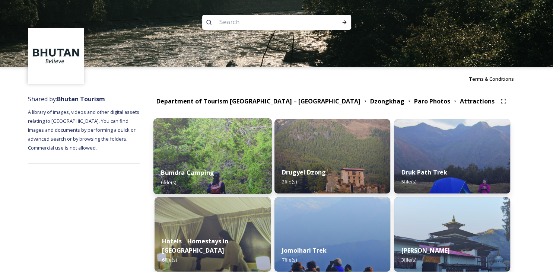
click at [196, 176] on strong "Bumdra Camping" at bounding box center [187, 173] width 53 height 8
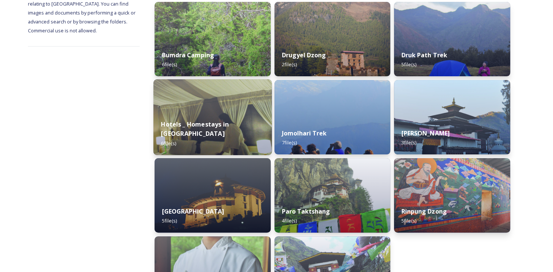
scroll to position [118, 0]
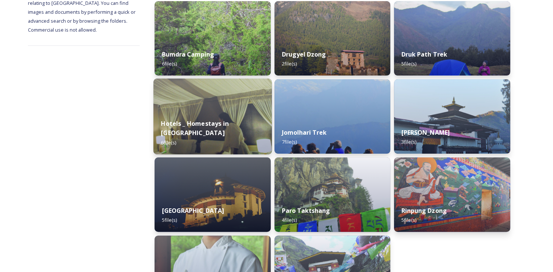
click at [214, 133] on strong "Hotels _ Homestays in Paro" at bounding box center [195, 128] width 68 height 18
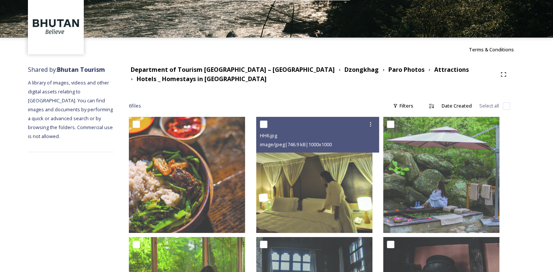
scroll to position [127, 0]
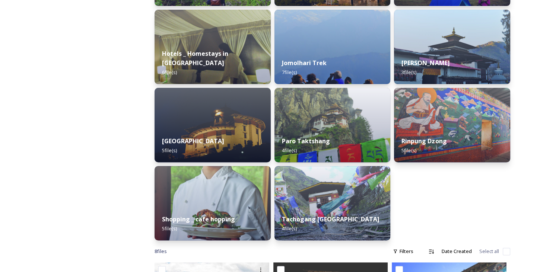
scroll to position [188, 0]
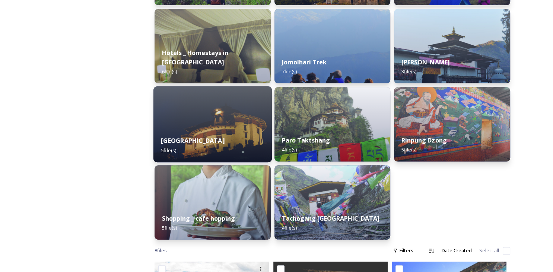
click at [197, 141] on strong "National Museum" at bounding box center [192, 141] width 63 height 8
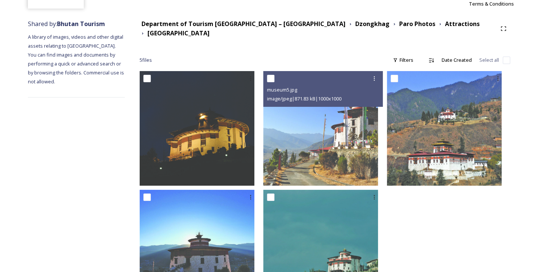
scroll to position [75, 0]
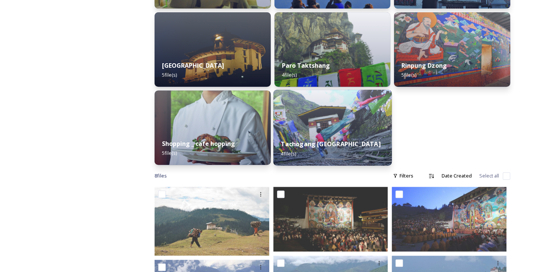
scroll to position [259, 0]
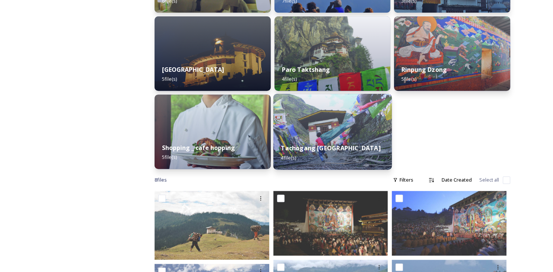
click at [307, 149] on strong "Tachogang Lhakhang Bridge" at bounding box center [330, 148] width 99 height 8
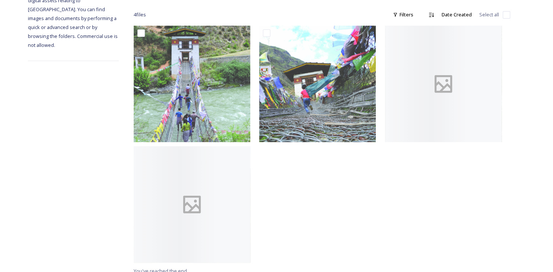
scroll to position [127, 0]
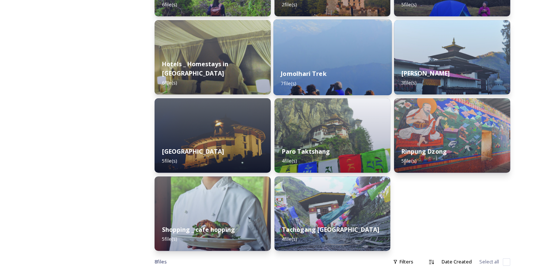
scroll to position [205, 0]
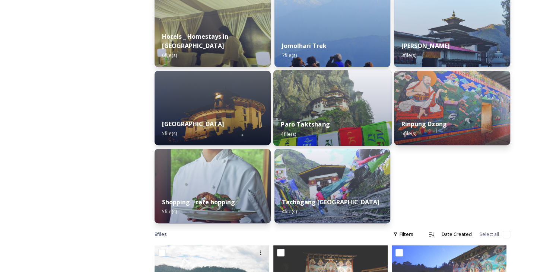
click at [290, 127] on strong "Paro Taktshang" at bounding box center [305, 124] width 49 height 8
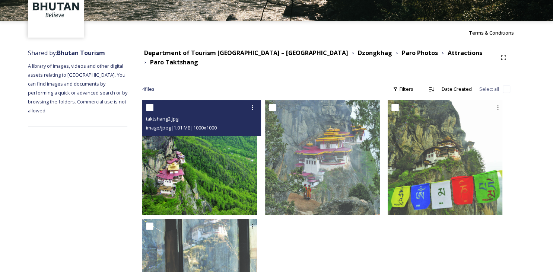
scroll to position [119, 0]
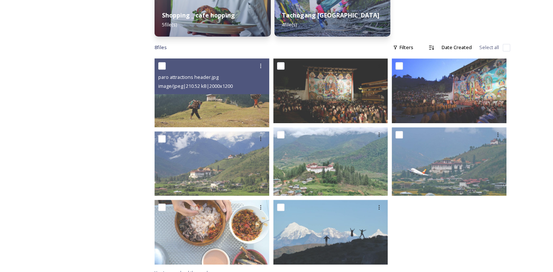
scroll to position [401, 0]
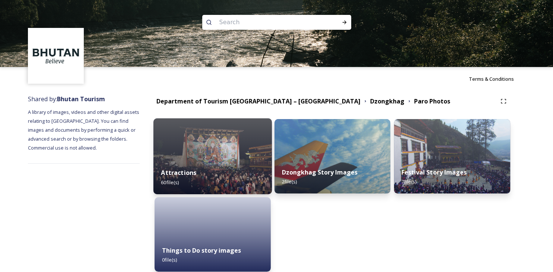
scroll to position [34, 0]
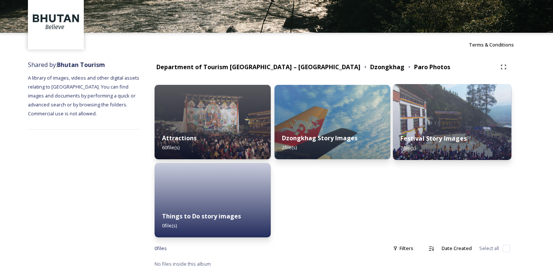
click at [438, 139] on strong "Festival Story Images" at bounding box center [434, 138] width 66 height 8
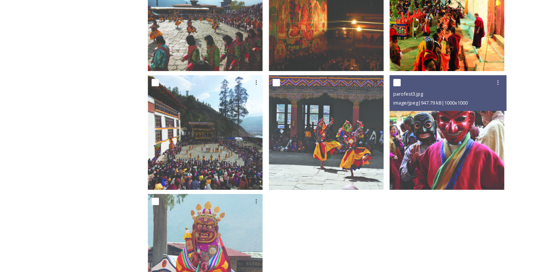
scroll to position [237, 0]
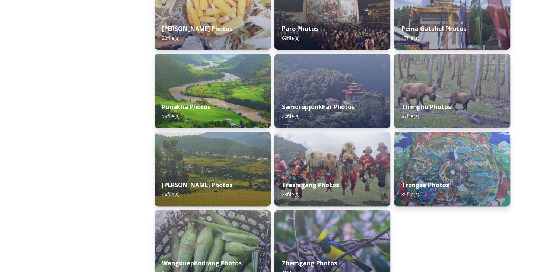
scroll to position [325, 0]
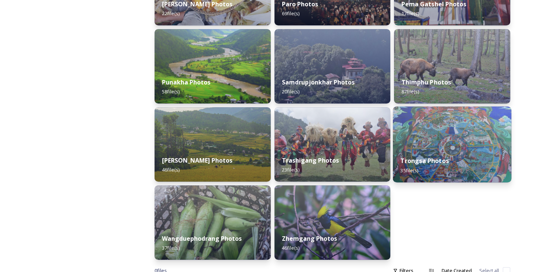
click at [415, 162] on strong "Trongsa Photos" at bounding box center [425, 161] width 48 height 8
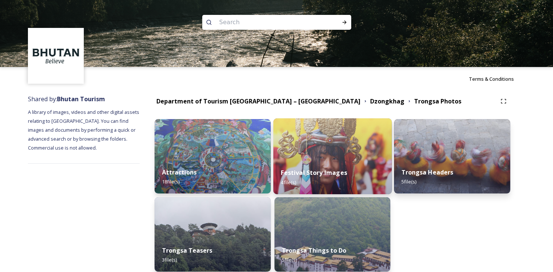
click at [312, 173] on strong "Festival Story Images" at bounding box center [314, 173] width 66 height 8
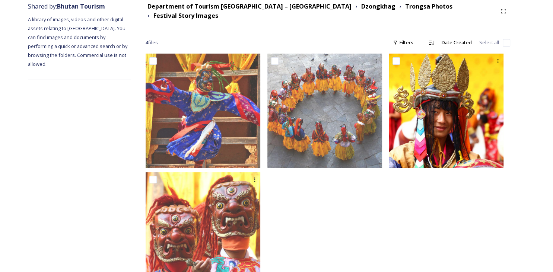
scroll to position [119, 0]
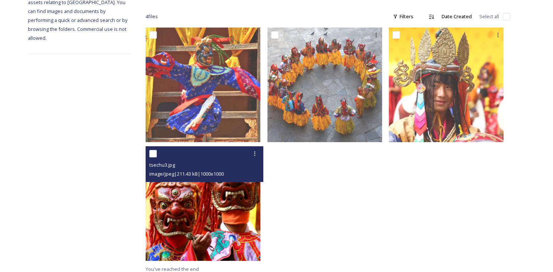
click at [204, 223] on img at bounding box center [203, 203] width 115 height 115
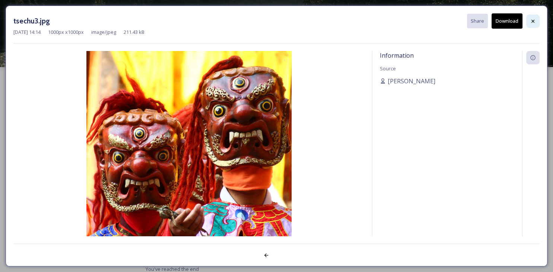
click at [531, 22] on icon at bounding box center [533, 21] width 6 height 6
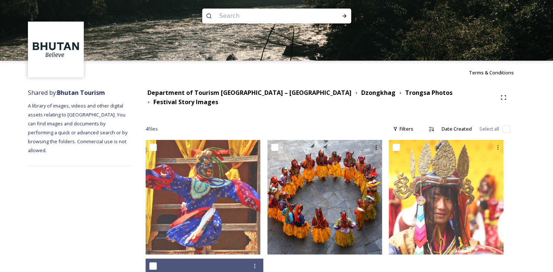
scroll to position [6, 0]
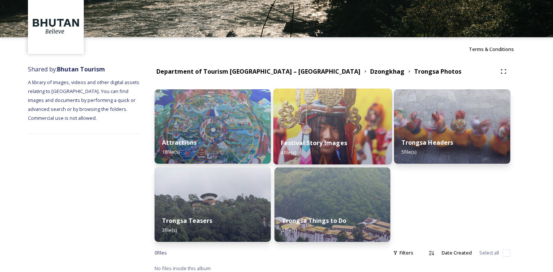
scroll to position [31, 0]
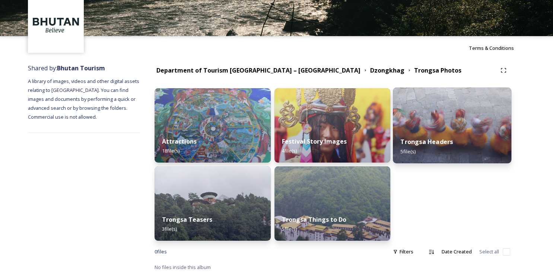
click at [424, 143] on strong "Trongsa Headers" at bounding box center [427, 142] width 52 height 8
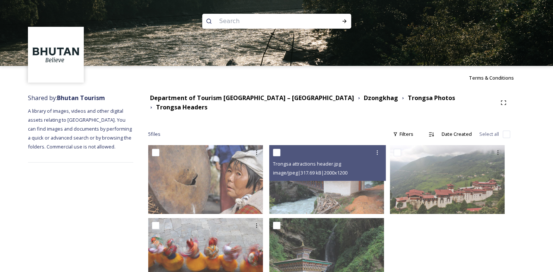
scroll to position [27, 0]
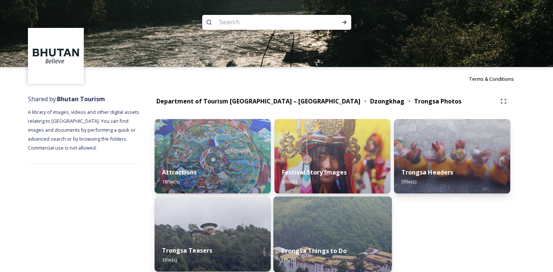
scroll to position [34, 0]
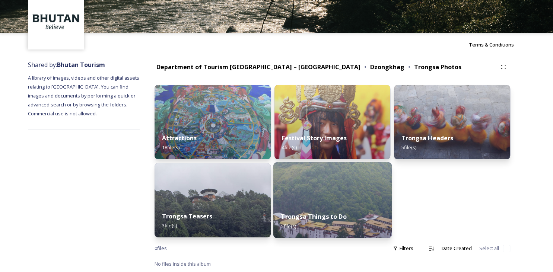
click at [299, 219] on strong "Trongsa Things to Do" at bounding box center [314, 217] width 66 height 8
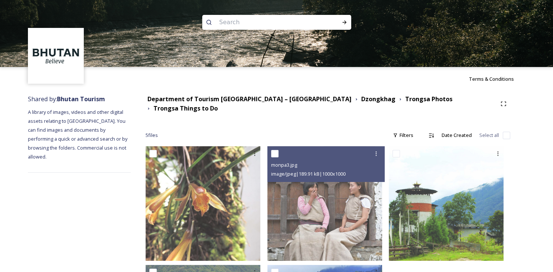
scroll to position [119, 0]
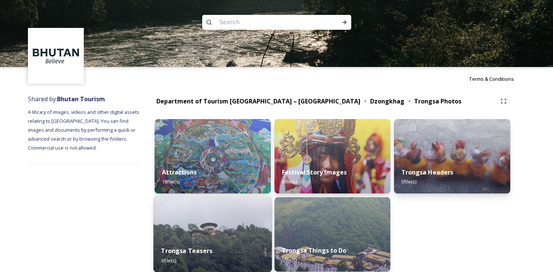
scroll to position [15, 0]
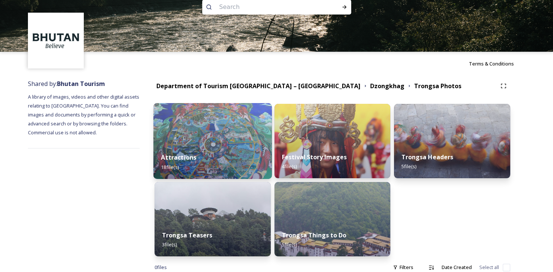
click at [179, 159] on strong "Attractions" at bounding box center [178, 157] width 35 height 8
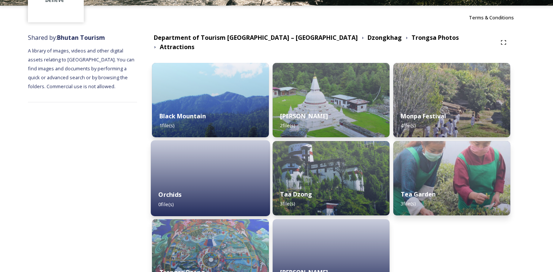
scroll to position [112, 0]
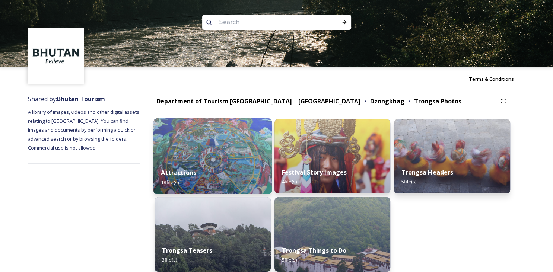
click at [160, 128] on img at bounding box center [212, 156] width 118 height 76
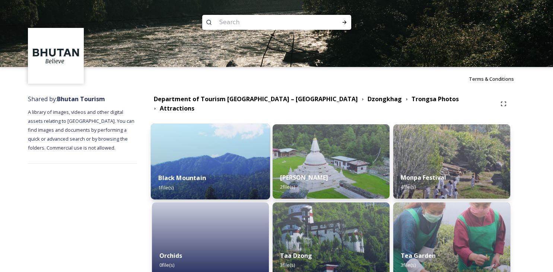
scroll to position [112, 0]
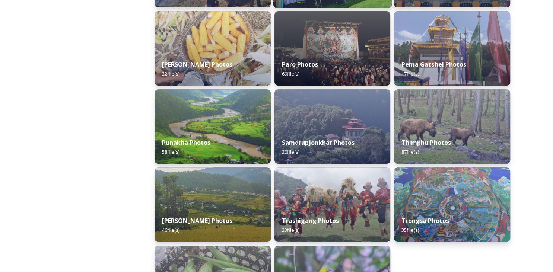
scroll to position [265, 0]
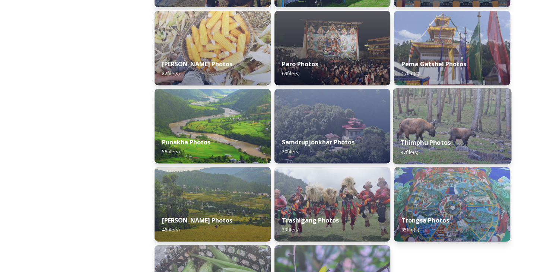
click at [409, 147] on strong "Thimphu Photos" at bounding box center [426, 142] width 50 height 8
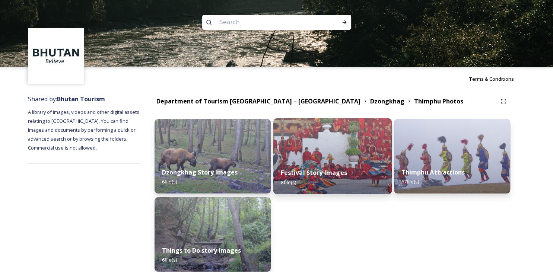
scroll to position [34, 0]
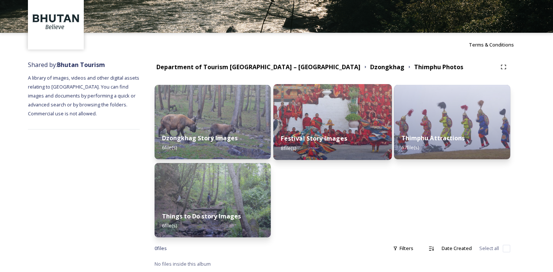
click at [309, 138] on strong "Festival Story Images" at bounding box center [314, 138] width 66 height 8
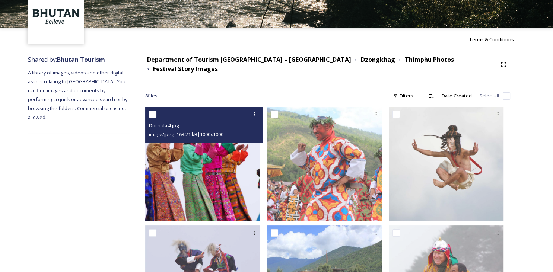
scroll to position [48, 0]
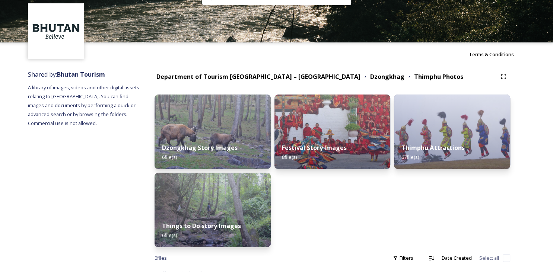
scroll to position [34, 0]
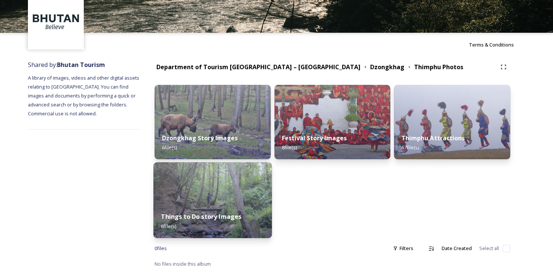
click at [221, 217] on strong "Things to Do story Images" at bounding box center [201, 217] width 80 height 8
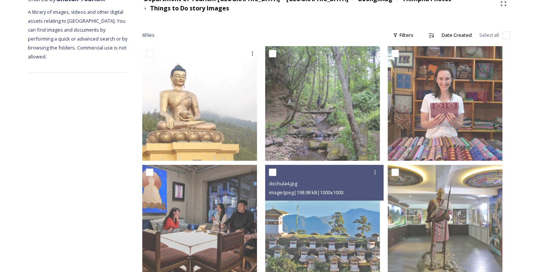
scroll to position [119, 0]
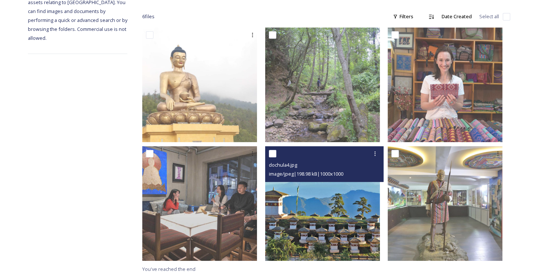
click at [337, 223] on img at bounding box center [322, 203] width 115 height 115
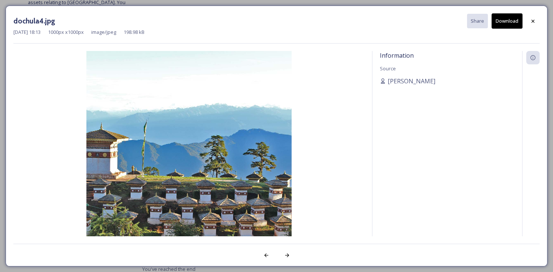
click at [221, 169] on img at bounding box center [188, 153] width 351 height 205
click at [535, 23] on icon at bounding box center [533, 21] width 6 height 6
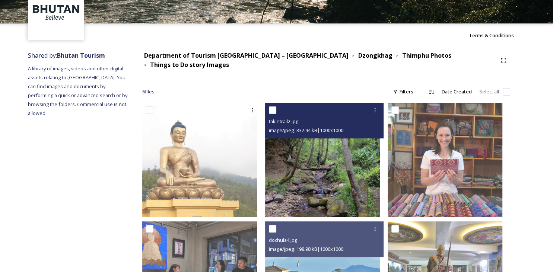
scroll to position [0, 0]
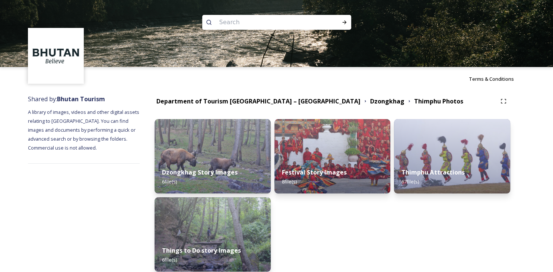
scroll to position [34, 0]
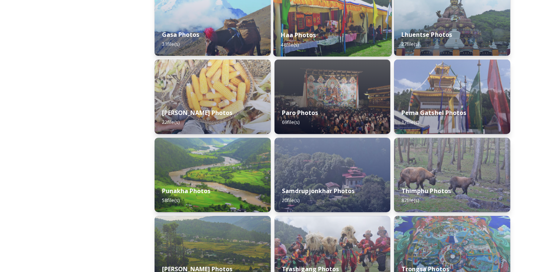
scroll to position [216, 0]
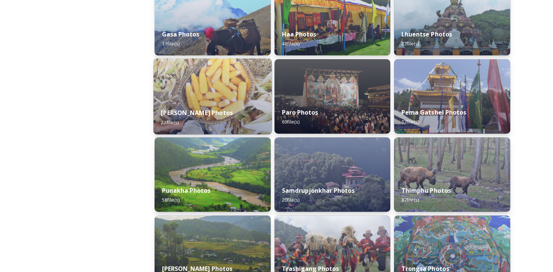
click at [187, 111] on strong "Mongar Photos" at bounding box center [197, 113] width 72 height 8
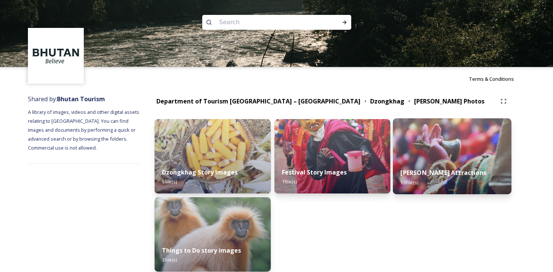
click at [433, 173] on strong "Mongar Attractions" at bounding box center [444, 173] width 86 height 8
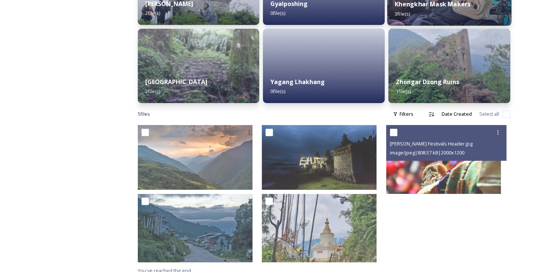
scroll to position [175, 0]
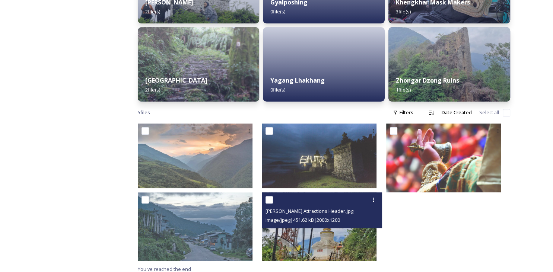
click at [350, 227] on img at bounding box center [319, 226] width 115 height 69
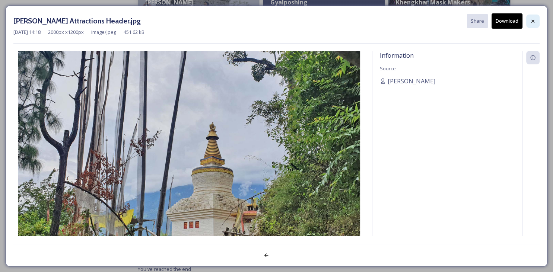
click at [533, 19] on icon at bounding box center [533, 21] width 6 height 6
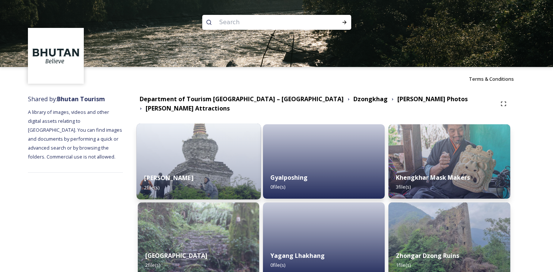
scroll to position [29, 0]
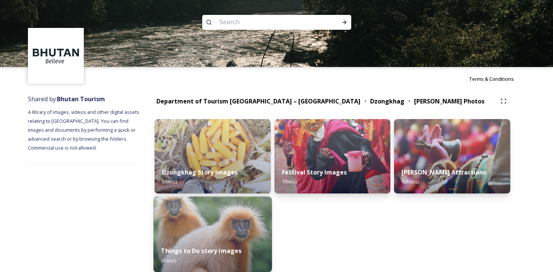
scroll to position [34, 0]
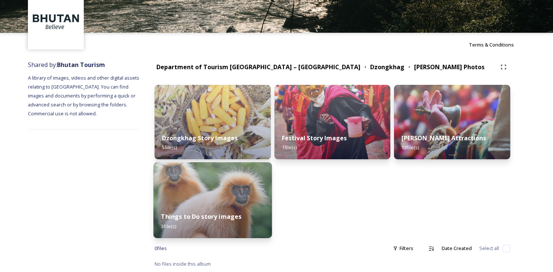
click at [181, 217] on strong "Things to Do story images" at bounding box center [201, 217] width 80 height 8
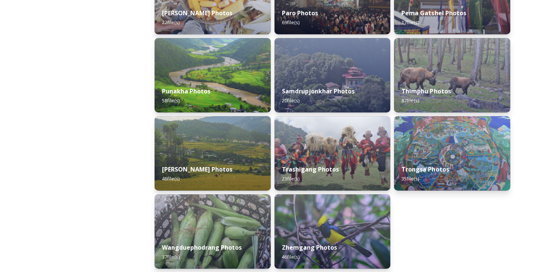
scroll to position [336, 0]
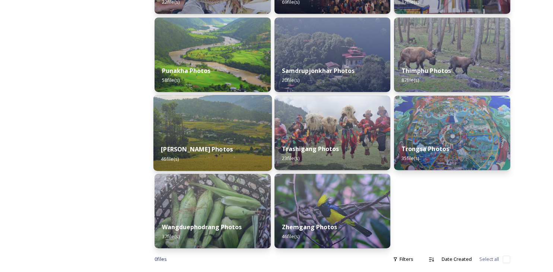
click at [179, 149] on strong "Trashi Yangtse Photos" at bounding box center [197, 149] width 72 height 8
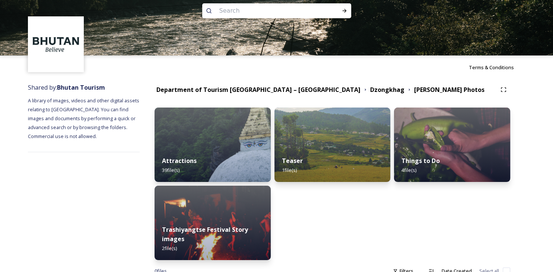
scroll to position [34, 0]
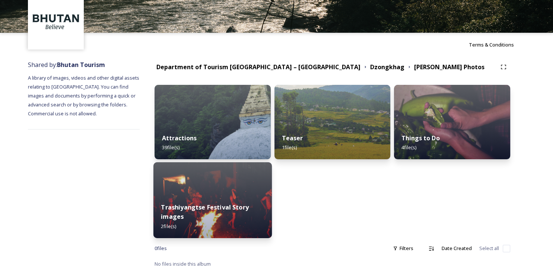
click at [205, 202] on div "Trashiyangtse Festival Story images 2 file(s)" at bounding box center [212, 216] width 118 height 43
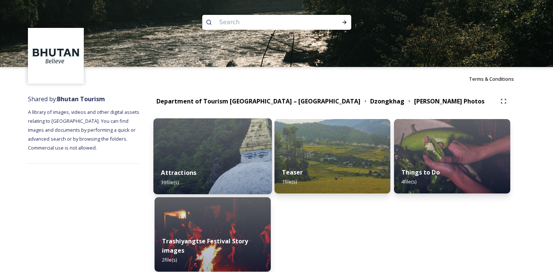
click at [182, 173] on strong "Attractions" at bounding box center [178, 173] width 35 height 8
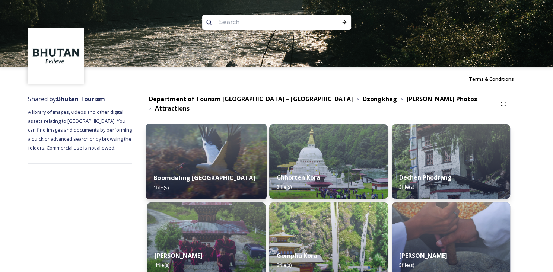
click at [202, 174] on strong "Boomdeling Nature Park" at bounding box center [204, 178] width 102 height 8
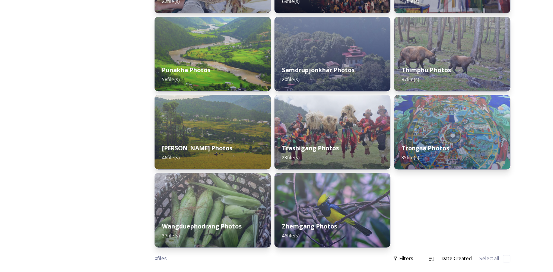
scroll to position [347, 0]
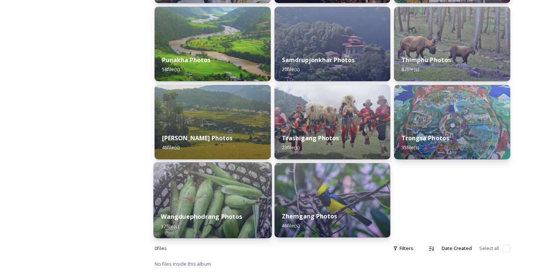
click at [227, 215] on strong "Wangduephodrang Photos" at bounding box center [201, 217] width 81 height 8
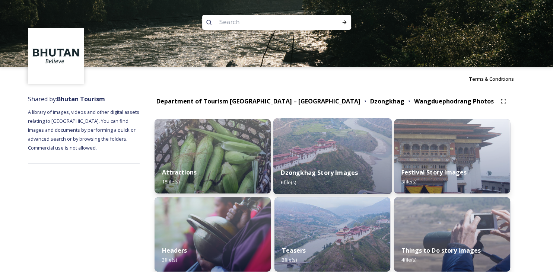
scroll to position [34, 0]
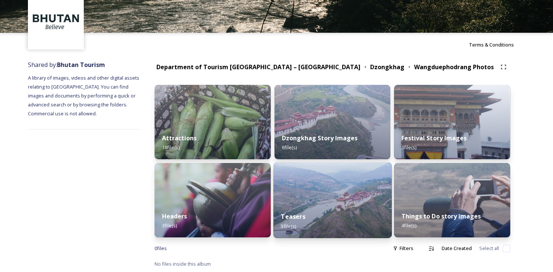
click at [290, 216] on strong "Teasers" at bounding box center [293, 217] width 24 height 8
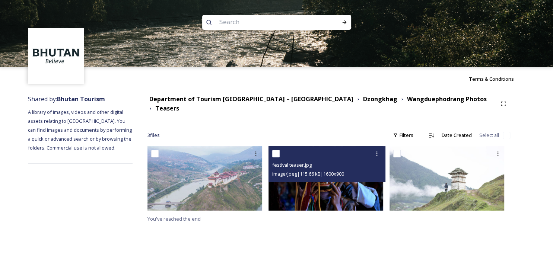
click at [329, 195] on img at bounding box center [325, 178] width 115 height 64
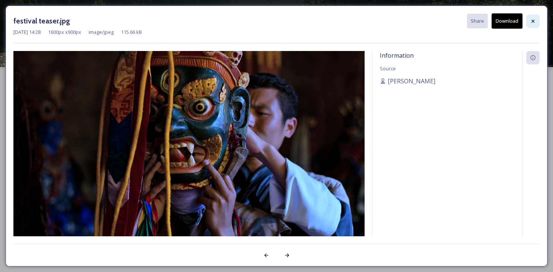
click at [532, 22] on icon at bounding box center [532, 20] width 3 height 3
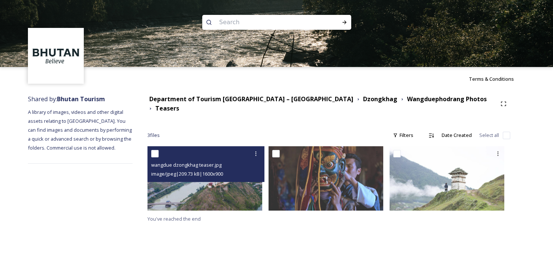
click at [230, 185] on img at bounding box center [204, 178] width 115 height 64
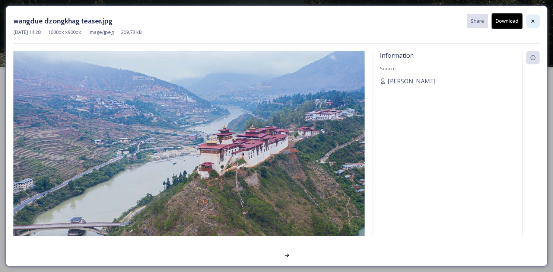
click at [531, 21] on icon at bounding box center [533, 21] width 6 height 6
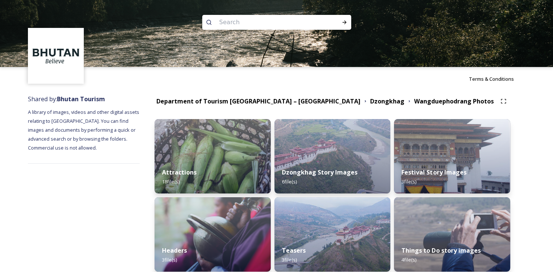
scroll to position [34, 0]
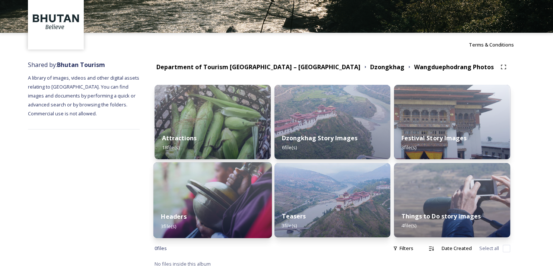
click at [172, 218] on strong "Headers" at bounding box center [173, 217] width 25 height 8
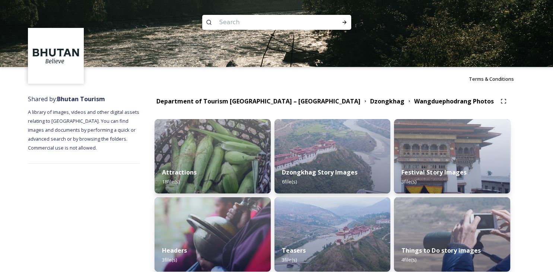
scroll to position [34, 0]
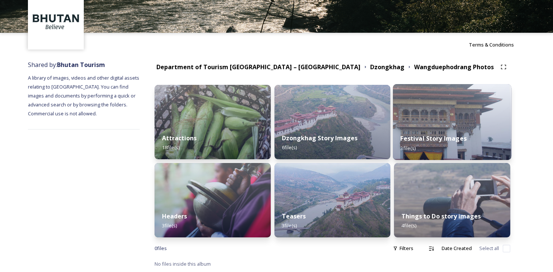
click at [428, 139] on strong "Festival Story Images" at bounding box center [434, 138] width 66 height 8
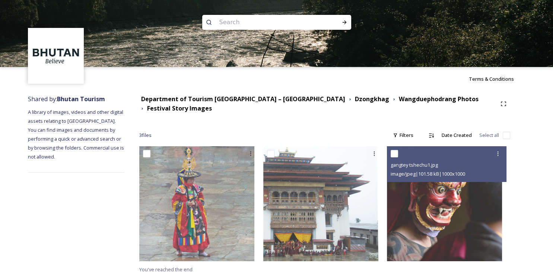
scroll to position [5, 0]
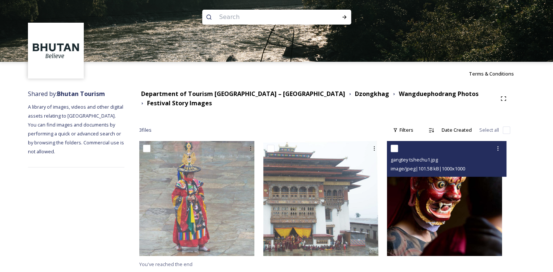
click at [465, 223] on img at bounding box center [444, 198] width 115 height 115
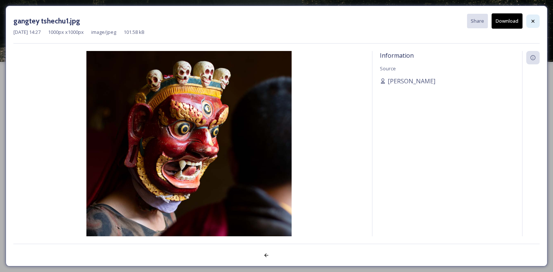
click at [532, 18] on icon at bounding box center [533, 21] width 6 height 6
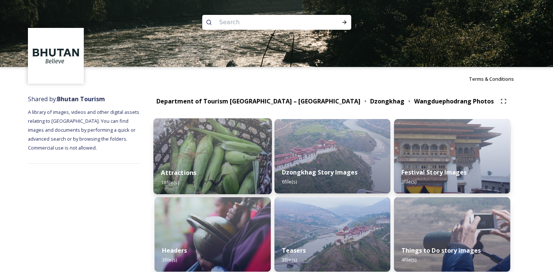
click at [200, 172] on div "Attractions 18 file(s)" at bounding box center [212, 177] width 118 height 34
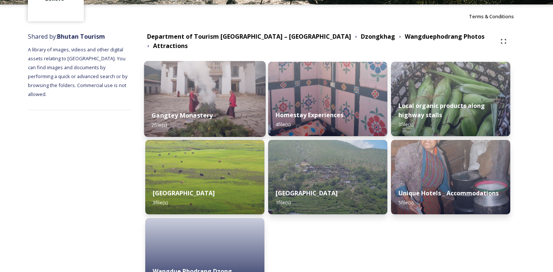
scroll to position [61, 0]
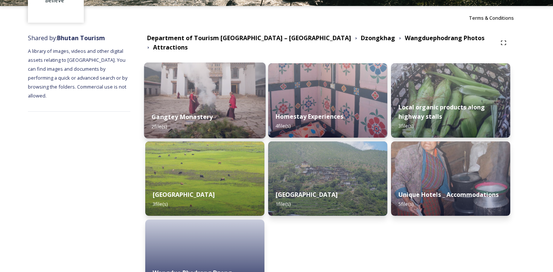
click at [197, 113] on strong "Gangtey Monastery" at bounding box center [182, 117] width 61 height 8
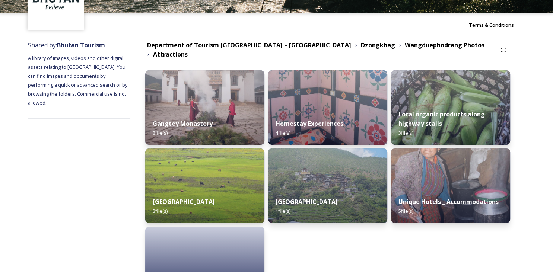
scroll to position [58, 0]
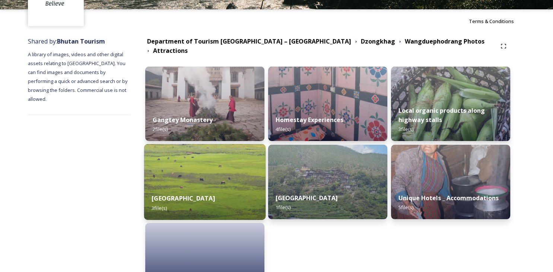
click at [209, 194] on strong "Phobjikha Valley" at bounding box center [183, 198] width 63 height 8
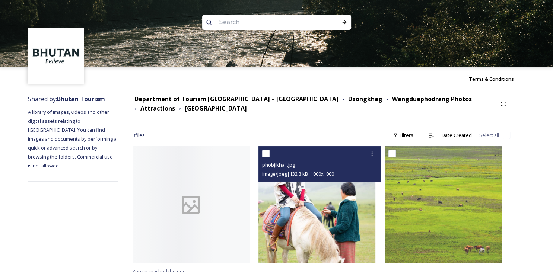
scroll to position [7, 0]
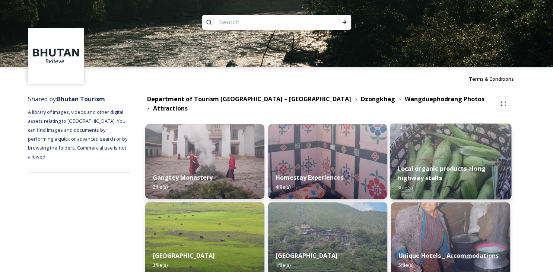
click at [441, 164] on strong "Local organic products along highway stalls" at bounding box center [441, 173] width 88 height 18
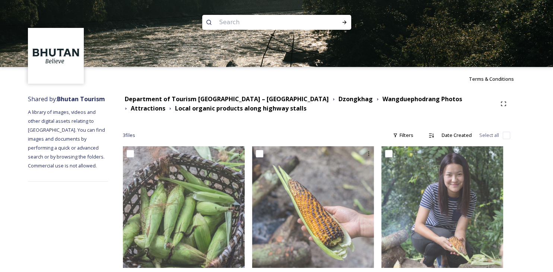
scroll to position [12, 0]
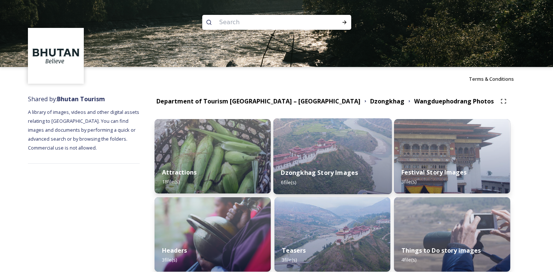
scroll to position [34, 0]
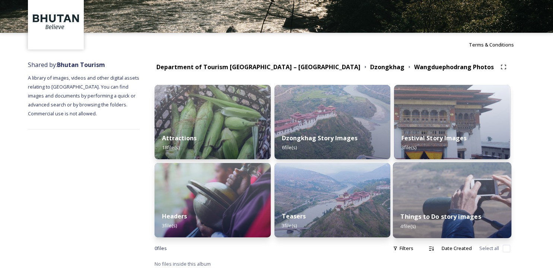
click at [434, 215] on strong "Things to Do story images" at bounding box center [441, 217] width 80 height 8
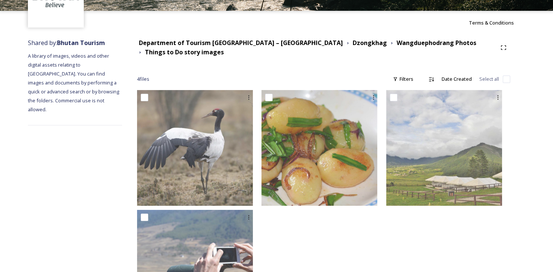
scroll to position [126, 0]
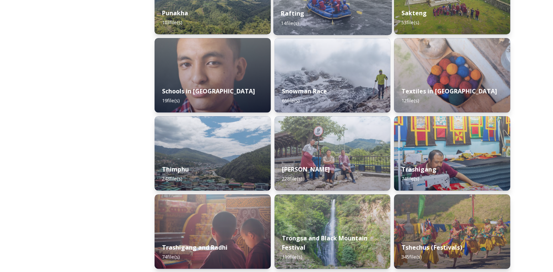
scroll to position [793, 0]
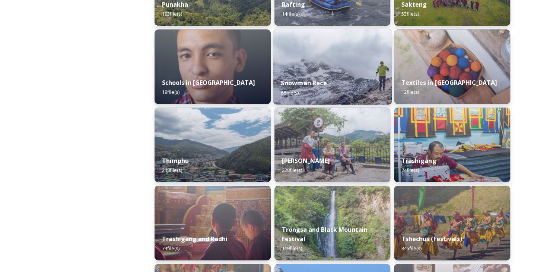
click at [292, 81] on strong "Snowman Race" at bounding box center [304, 83] width 46 height 8
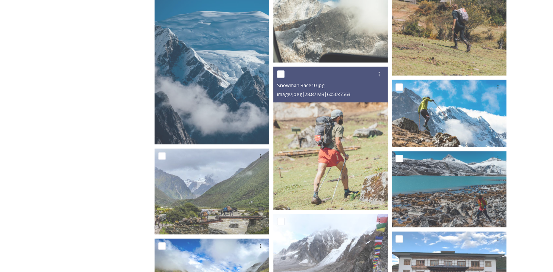
scroll to position [527, 0]
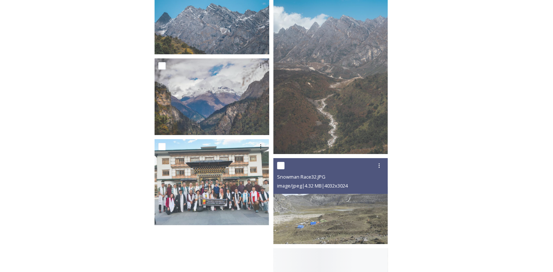
scroll to position [2551, 0]
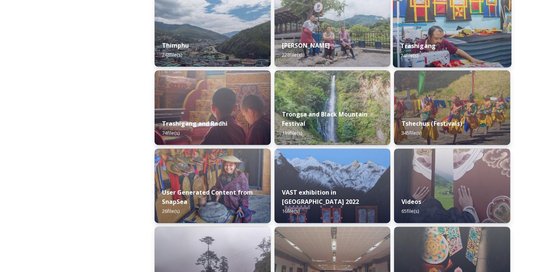
scroll to position [909, 0]
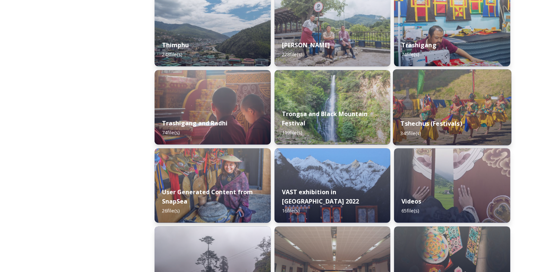
click at [412, 123] on strong "Tshechus (Festivals)" at bounding box center [431, 123] width 61 height 8
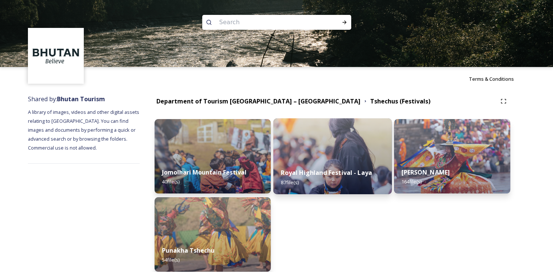
click at [350, 172] on strong "Royal Highland Festival - Laya" at bounding box center [326, 173] width 91 height 8
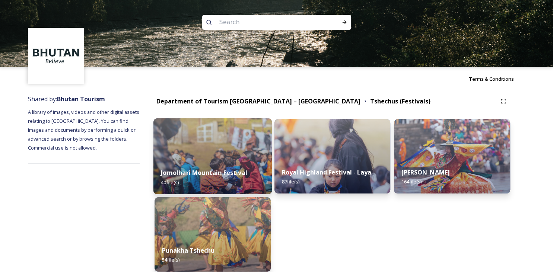
click at [212, 166] on div "Jomolhari Mountain Festival 40 file(s)" at bounding box center [212, 177] width 118 height 34
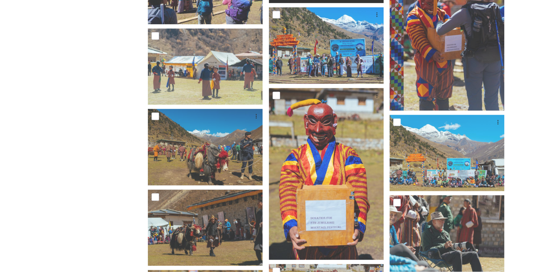
scroll to position [1024, 0]
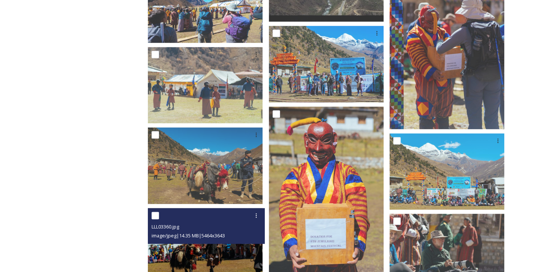
click at [230, 258] on img at bounding box center [205, 246] width 115 height 76
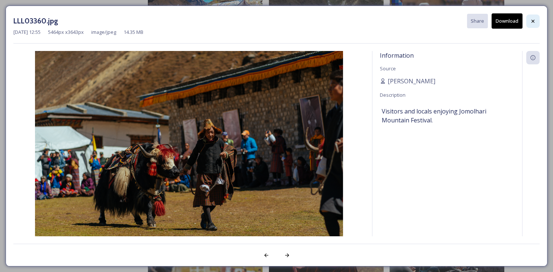
click at [532, 23] on icon at bounding box center [533, 21] width 6 height 6
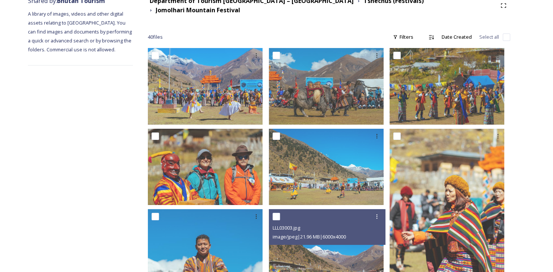
scroll to position [62, 0]
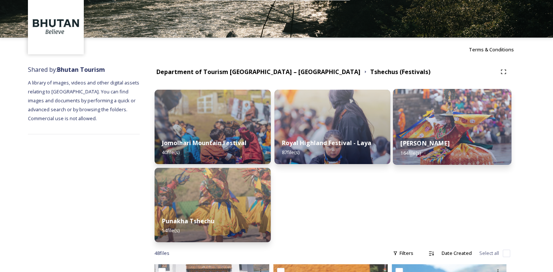
scroll to position [29, 0]
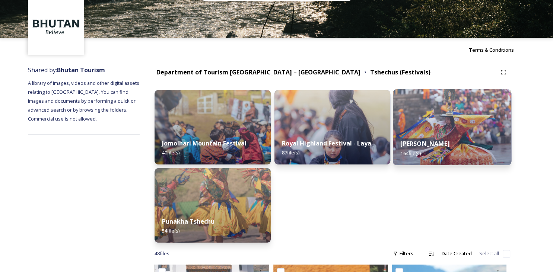
click at [415, 142] on strong "Thimphu Tshechu" at bounding box center [425, 144] width 49 height 8
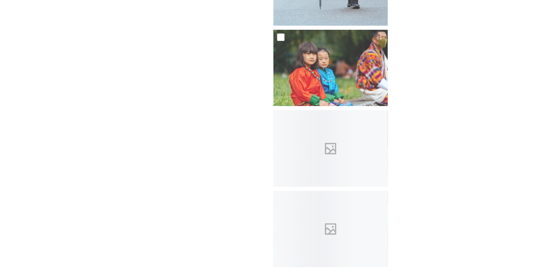
scroll to position [5456, 0]
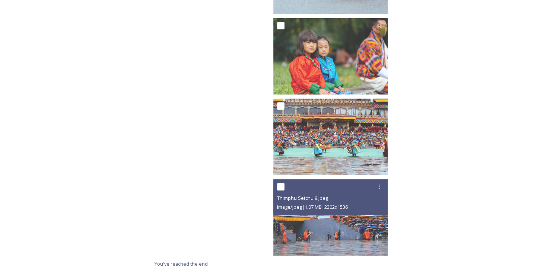
click at [365, 254] on img at bounding box center [330, 217] width 115 height 76
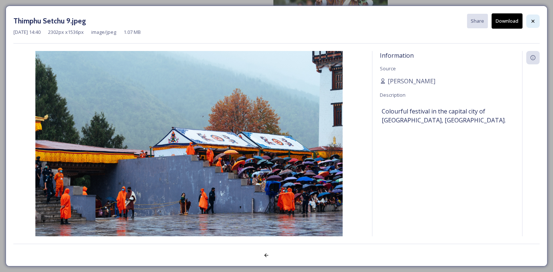
click at [532, 19] on icon at bounding box center [533, 21] width 6 height 6
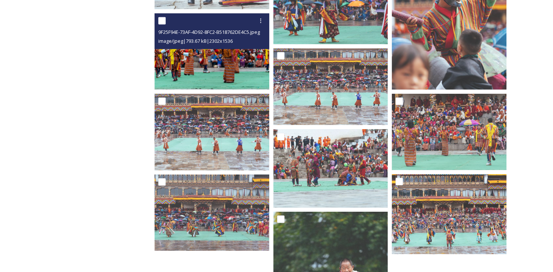
scroll to position [5077, 0]
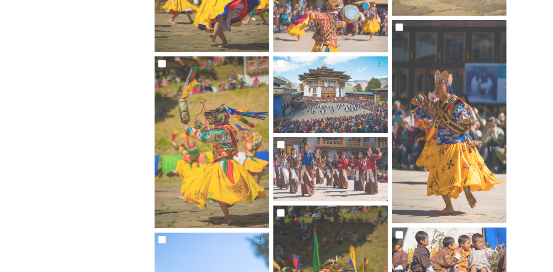
scroll to position [658, 0]
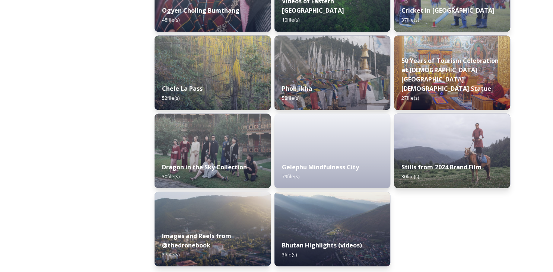
scroll to position [1254, 0]
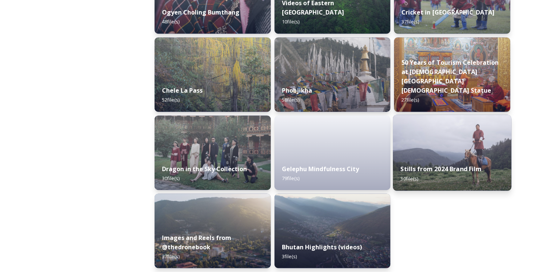
click at [432, 168] on strong "Stills from 2024 Brand Film" at bounding box center [441, 169] width 81 height 8
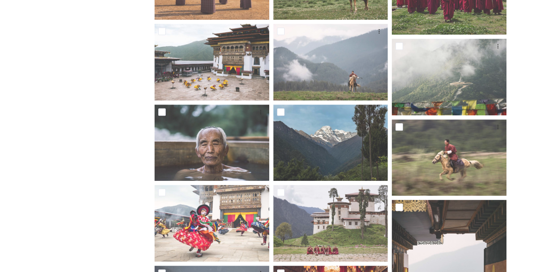
scroll to position [356, 0]
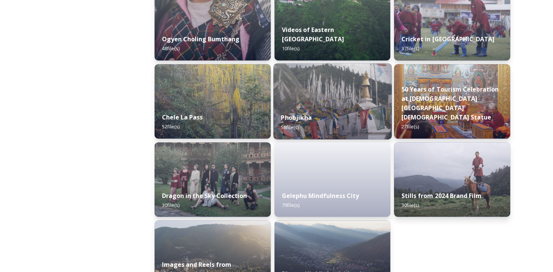
scroll to position [1258, 0]
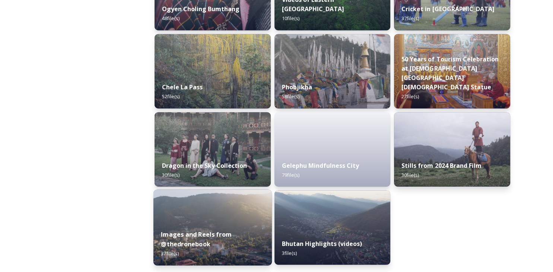
click at [208, 237] on strong "Images and Reels from @thedronebook" at bounding box center [196, 239] width 71 height 18
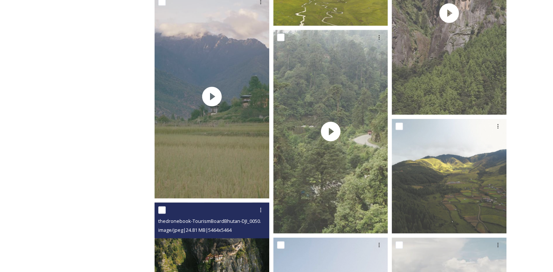
scroll to position [1001, 0]
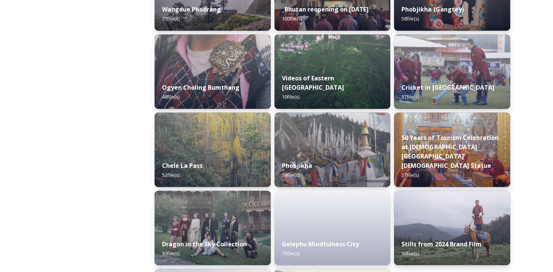
scroll to position [1258, 0]
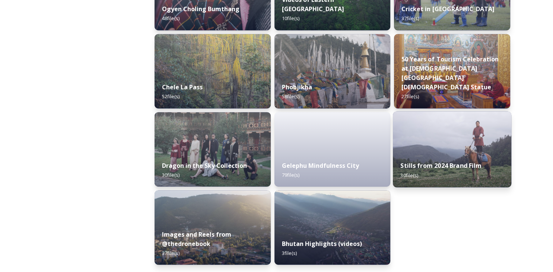
click at [408, 182] on div "Stills from 2024 Brand Film 30 file(s)" at bounding box center [452, 170] width 118 height 34
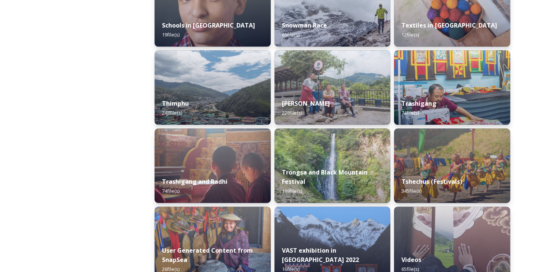
scroll to position [850, 0]
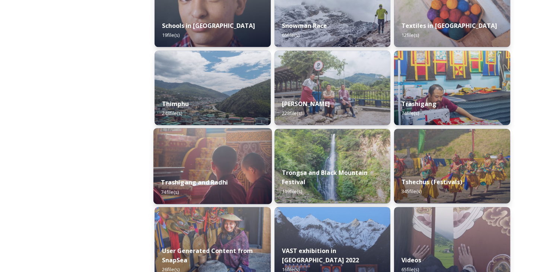
click at [188, 182] on strong "Trashigang and Radhi" at bounding box center [194, 182] width 67 height 8
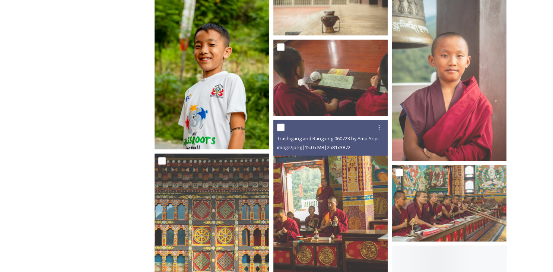
scroll to position [1169, 0]
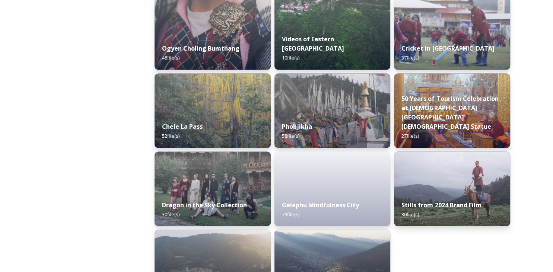
scroll to position [1219, 0]
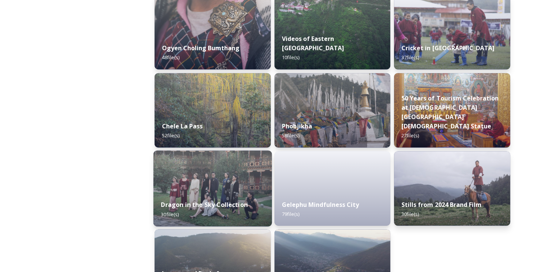
click at [220, 193] on div "Dragon in the Sky Collection 30 file(s)" at bounding box center [212, 209] width 118 height 34
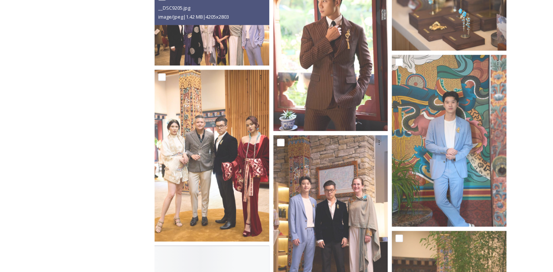
scroll to position [899, 0]
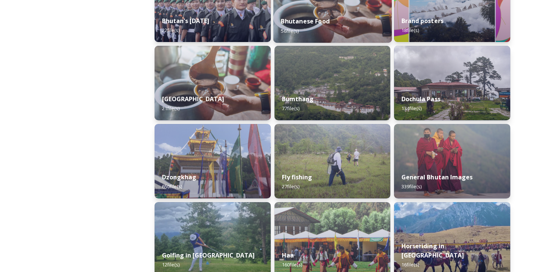
scroll to position [230, 0]
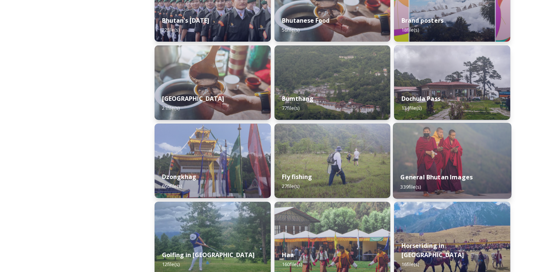
click at [421, 177] on strong "General Bhutan Images" at bounding box center [437, 177] width 72 height 8
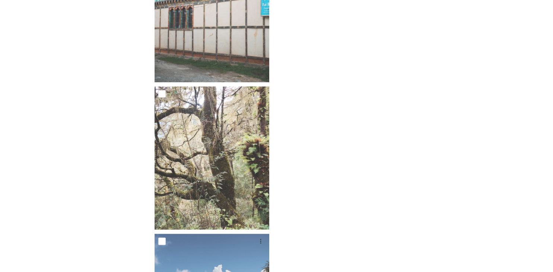
scroll to position [14735, 0]
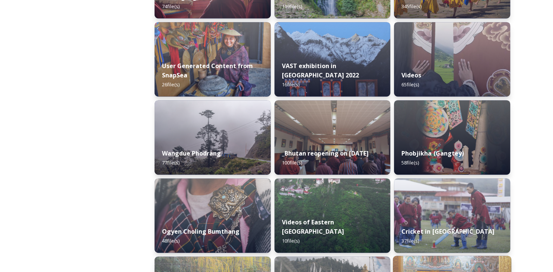
scroll to position [1034, 0]
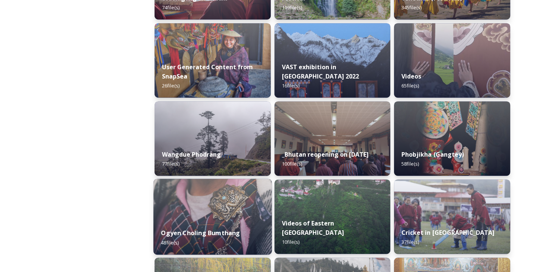
click at [217, 232] on strong "Ogyen Choling Bumthang" at bounding box center [200, 233] width 79 height 8
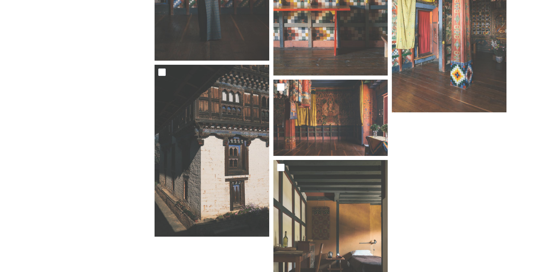
scroll to position [2602, 0]
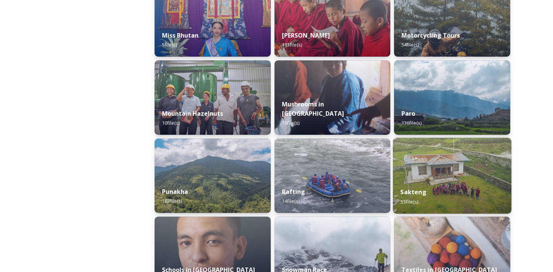
scroll to position [600, 0]
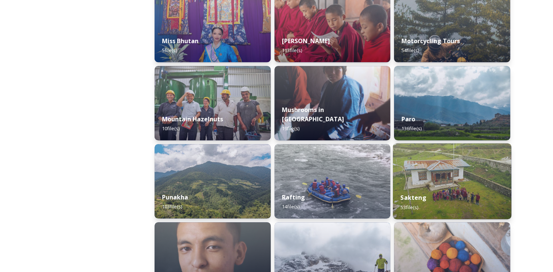
click at [456, 136] on div "Paro 136 file(s)" at bounding box center [452, 124] width 116 height 33
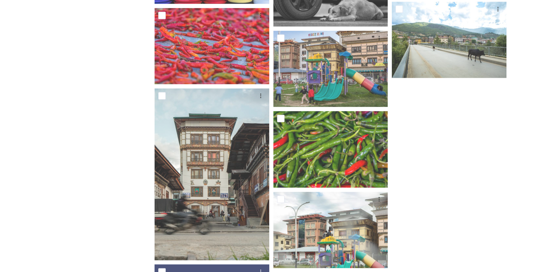
scroll to position [4243, 0]
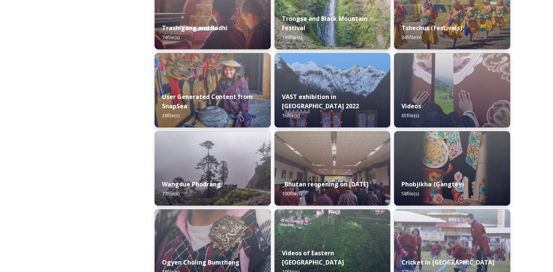
scroll to position [1004, 0]
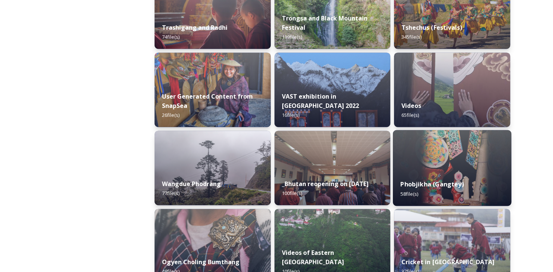
click at [422, 185] on strong "Phobjikha (Gangtey)" at bounding box center [432, 185] width 63 height 8
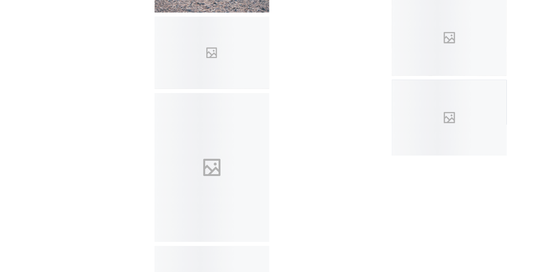
scroll to position [2392, 0]
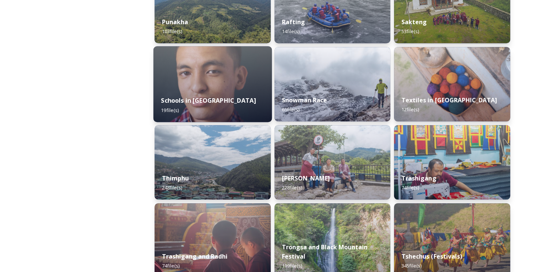
scroll to position [778, 0]
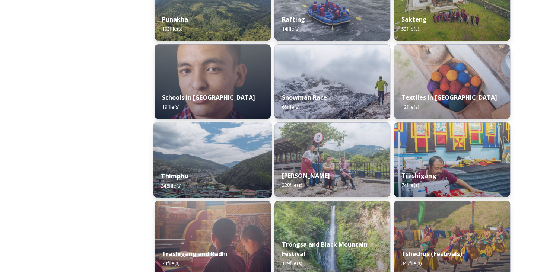
click at [180, 179] on strong "Thimphu" at bounding box center [174, 176] width 27 height 8
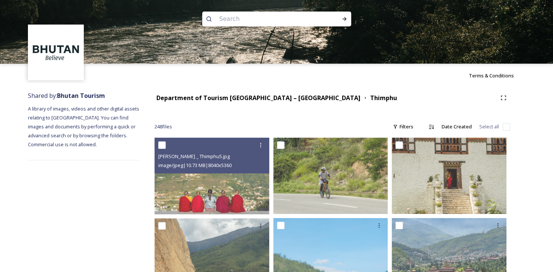
scroll to position [4, 0]
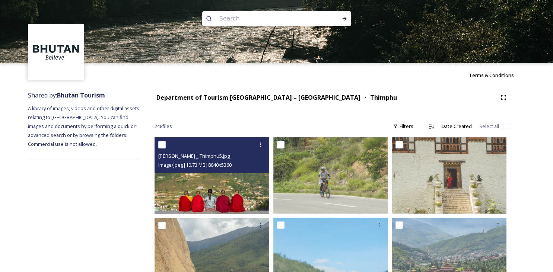
click at [219, 196] on img at bounding box center [211, 175] width 115 height 76
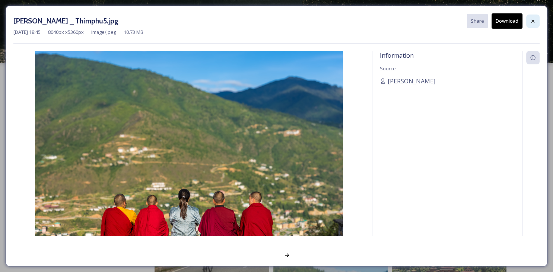
click at [531, 21] on icon at bounding box center [533, 21] width 6 height 6
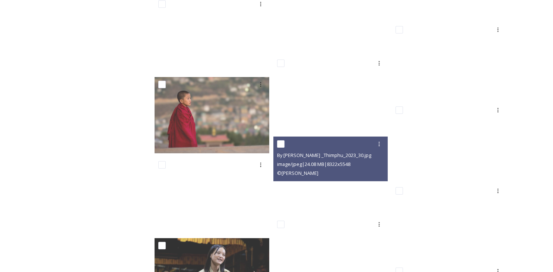
scroll to position [5374, 0]
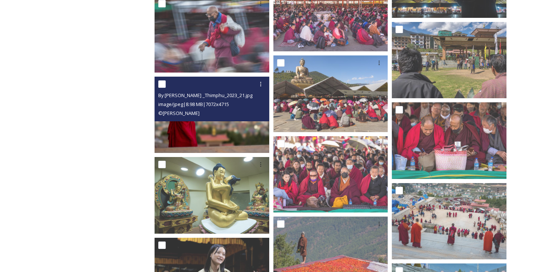
click at [224, 126] on img at bounding box center [211, 115] width 115 height 76
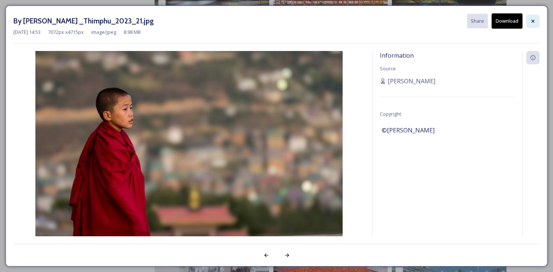
click at [532, 22] on icon at bounding box center [533, 21] width 6 height 6
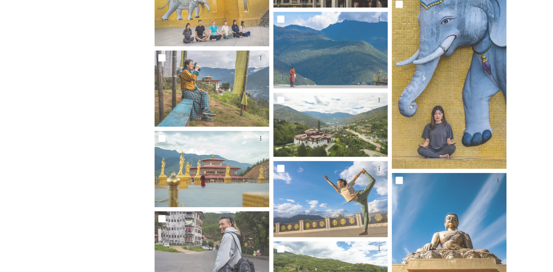
scroll to position [1592, 0]
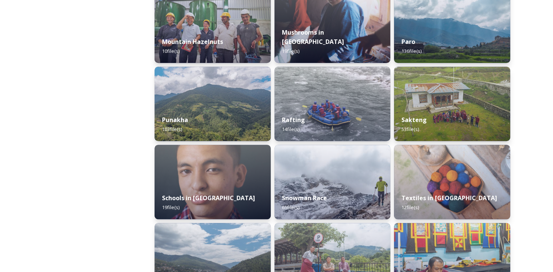
scroll to position [679, 0]
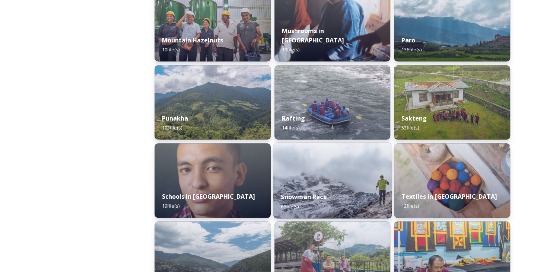
click at [307, 194] on strong "Snowman Race" at bounding box center [304, 197] width 46 height 8
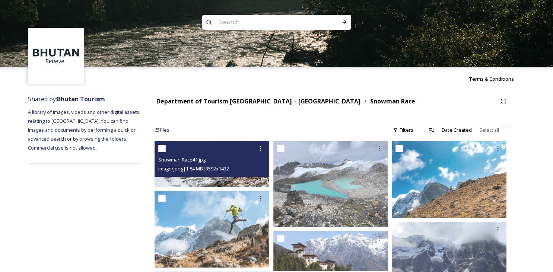
click at [222, 180] on img at bounding box center [211, 164] width 115 height 46
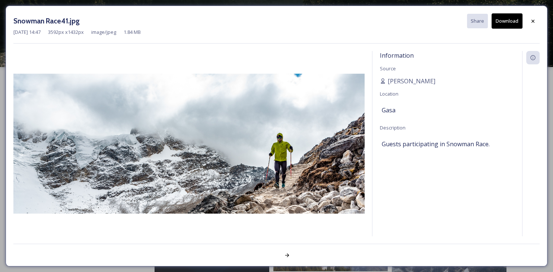
click at [508, 23] on button "Download" at bounding box center [506, 20] width 31 height 15
